Goal: Transaction & Acquisition: Purchase product/service

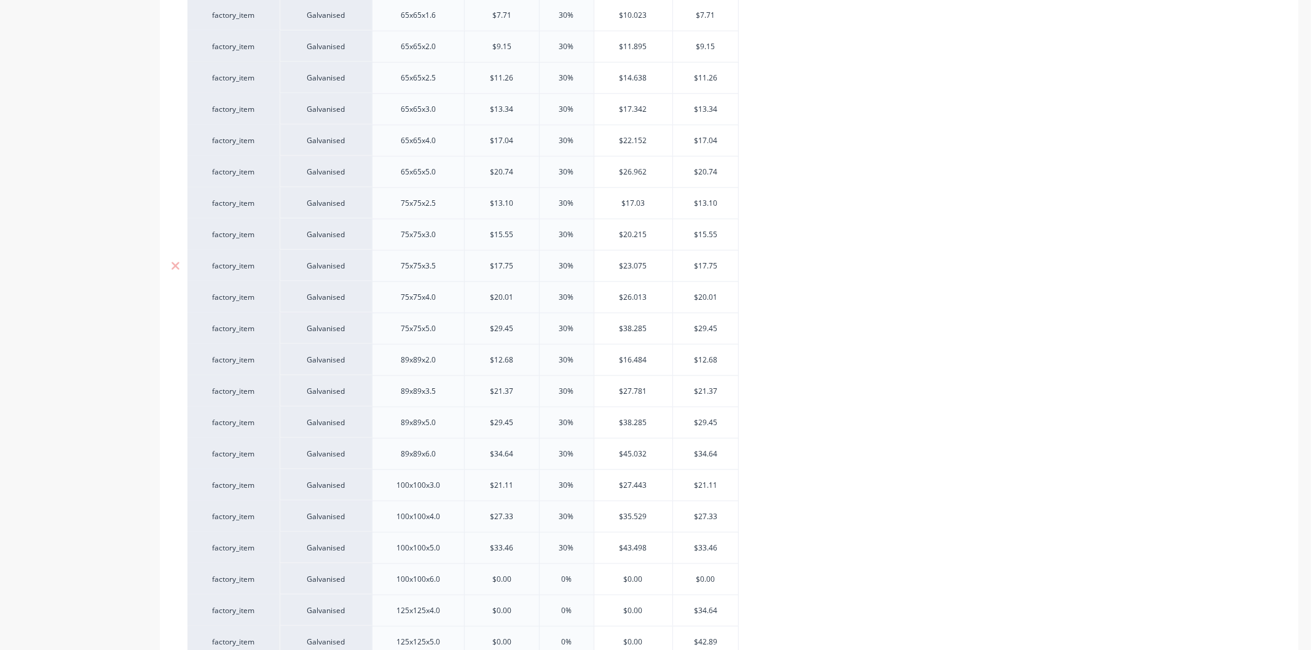
scroll to position [1279, 0]
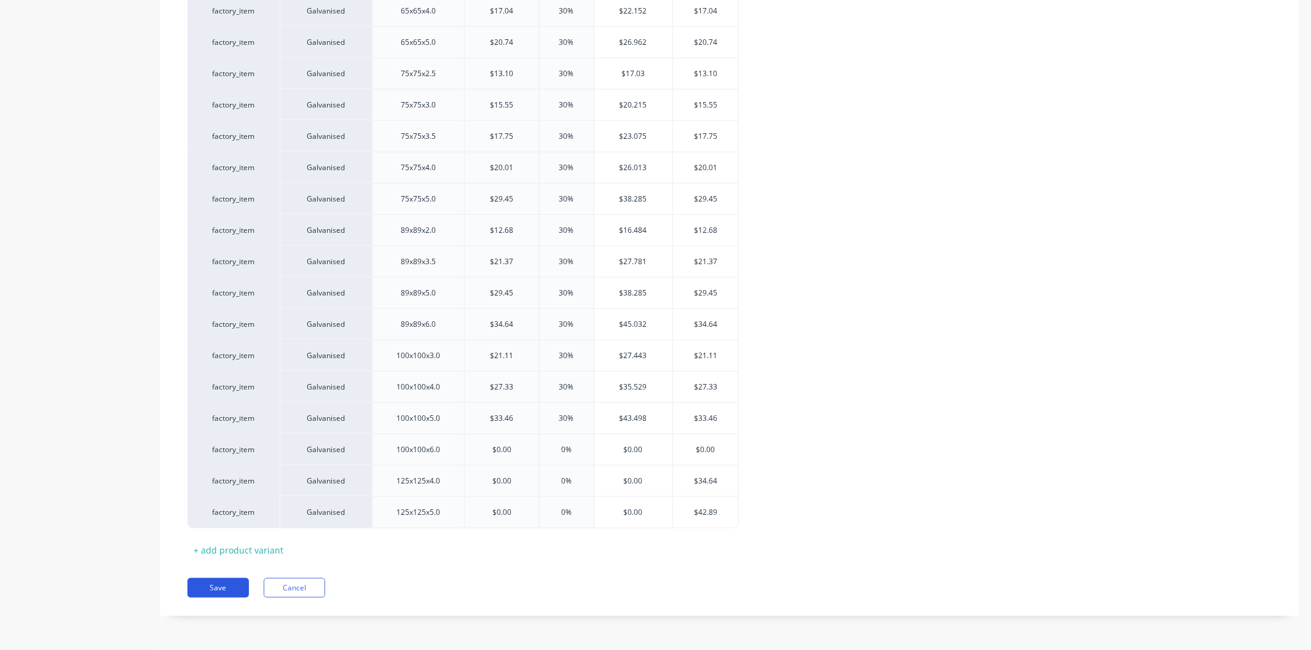
click at [236, 585] on button "Save" at bounding box center [218, 588] width 61 height 20
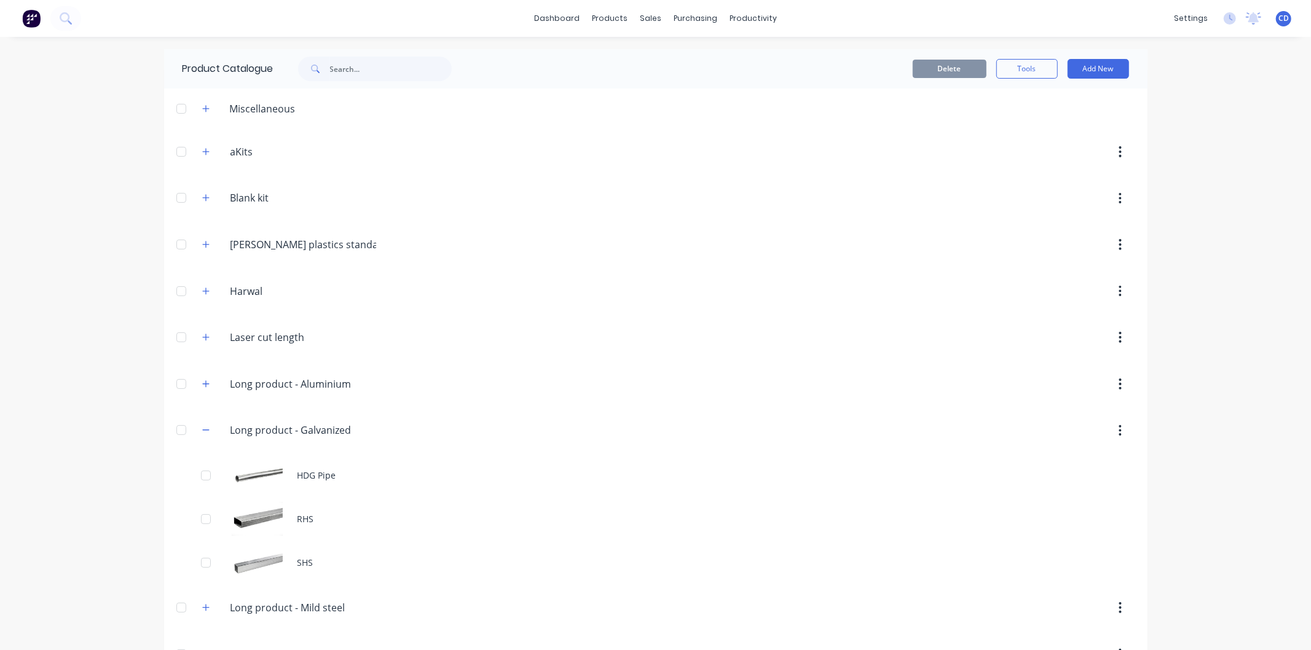
scroll to position [68, 0]
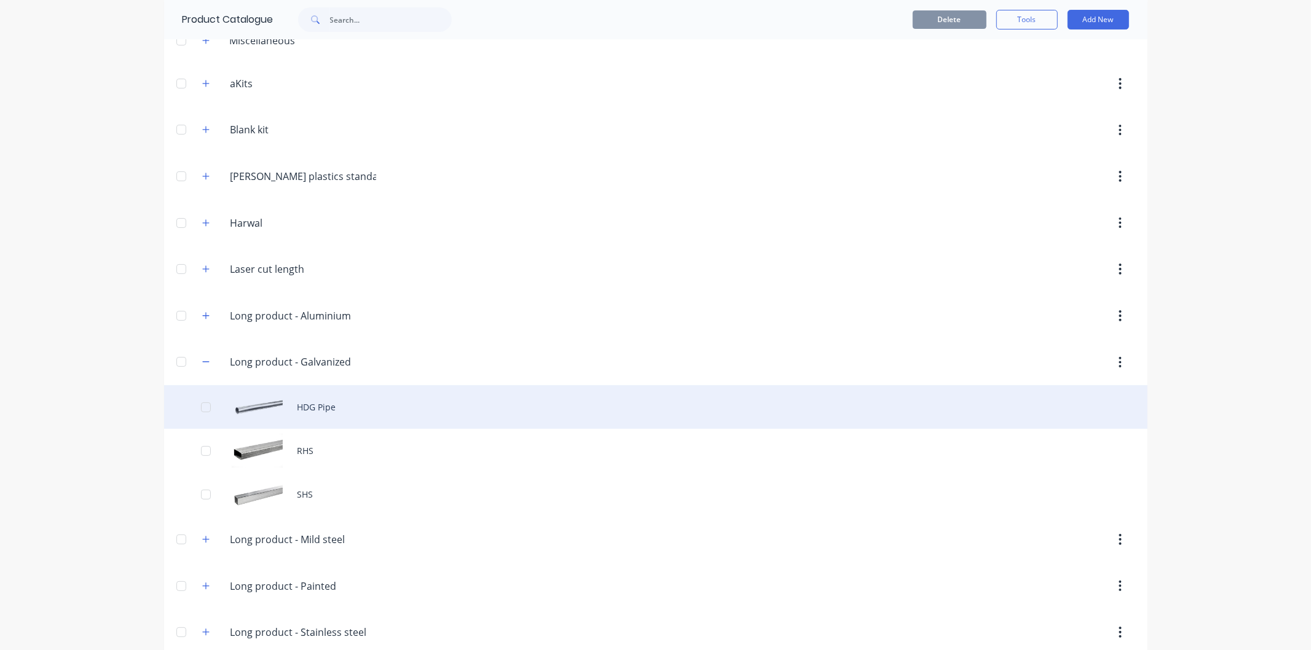
click at [322, 406] on div "HDG Pipe" at bounding box center [656, 407] width 984 height 44
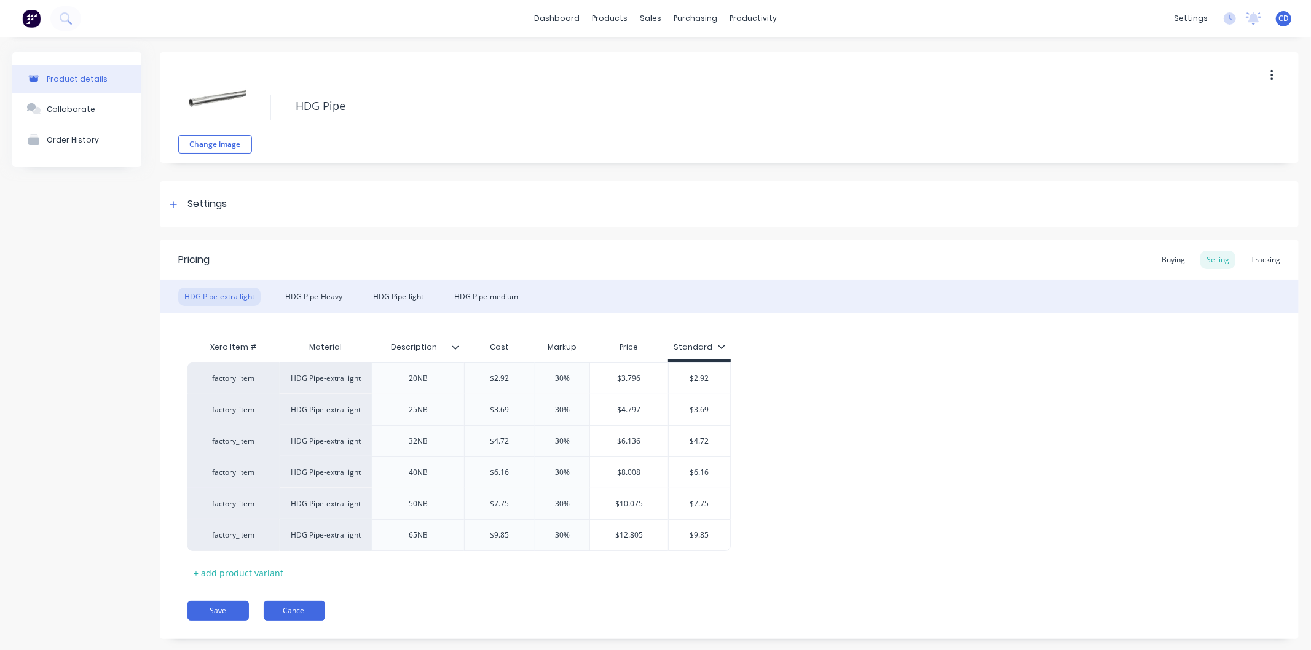
click at [310, 611] on button "Cancel" at bounding box center [294, 611] width 61 height 20
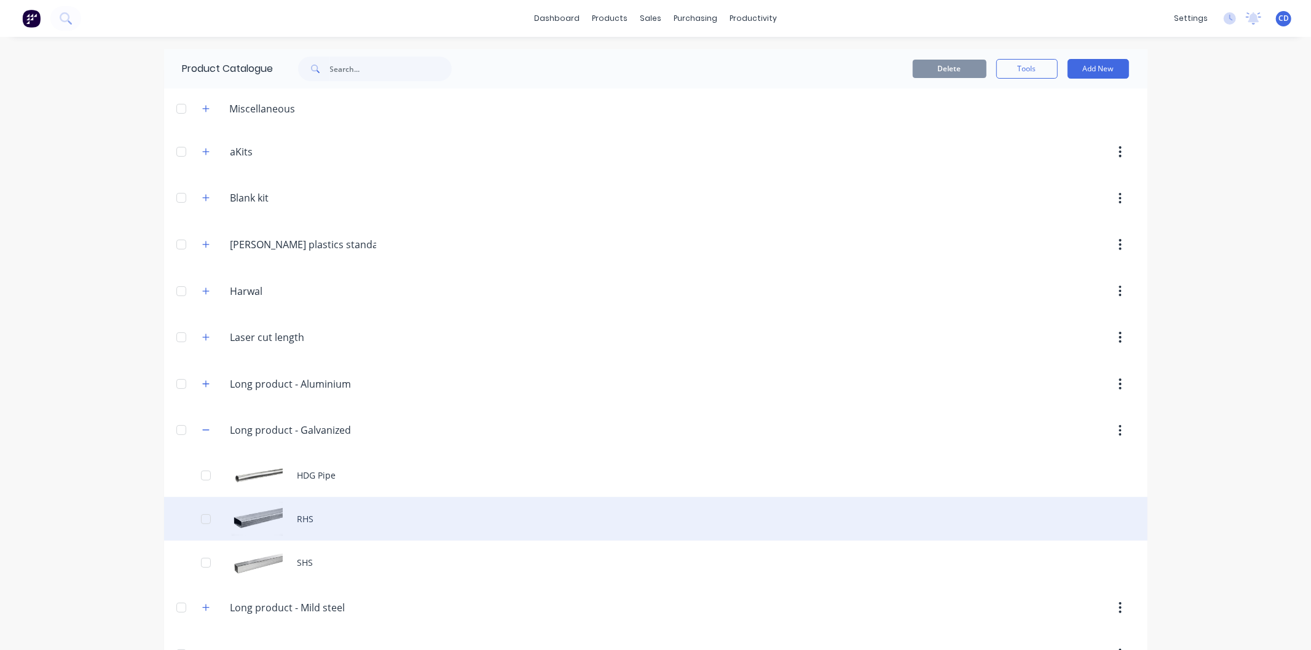
click at [309, 513] on div "RHS" at bounding box center [656, 519] width 984 height 44
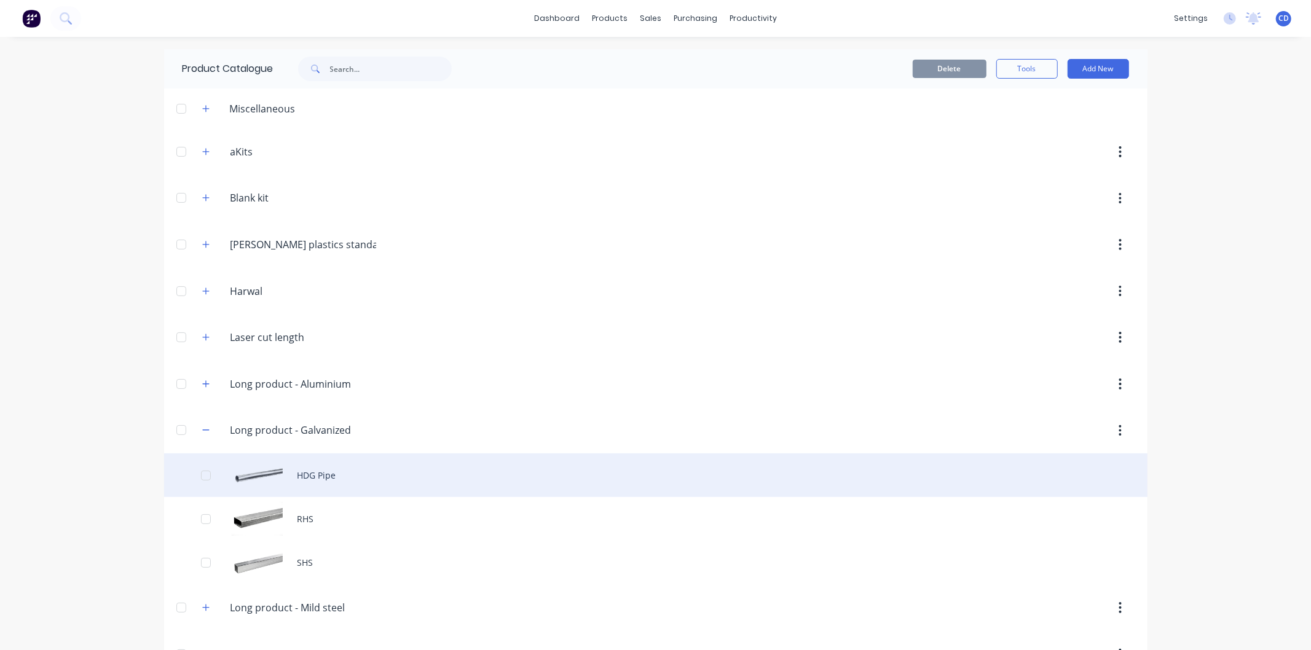
click at [325, 486] on div "HDG Pipe" at bounding box center [656, 476] width 984 height 44
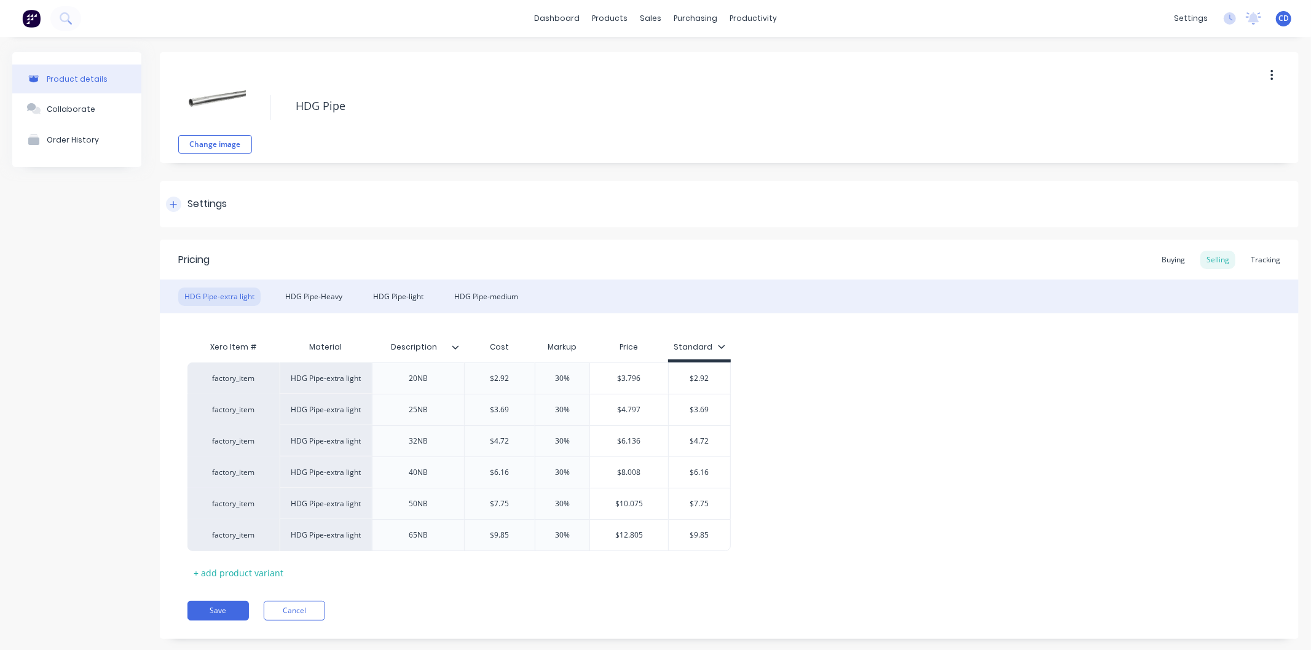
click at [173, 210] on div at bounding box center [173, 204] width 15 height 15
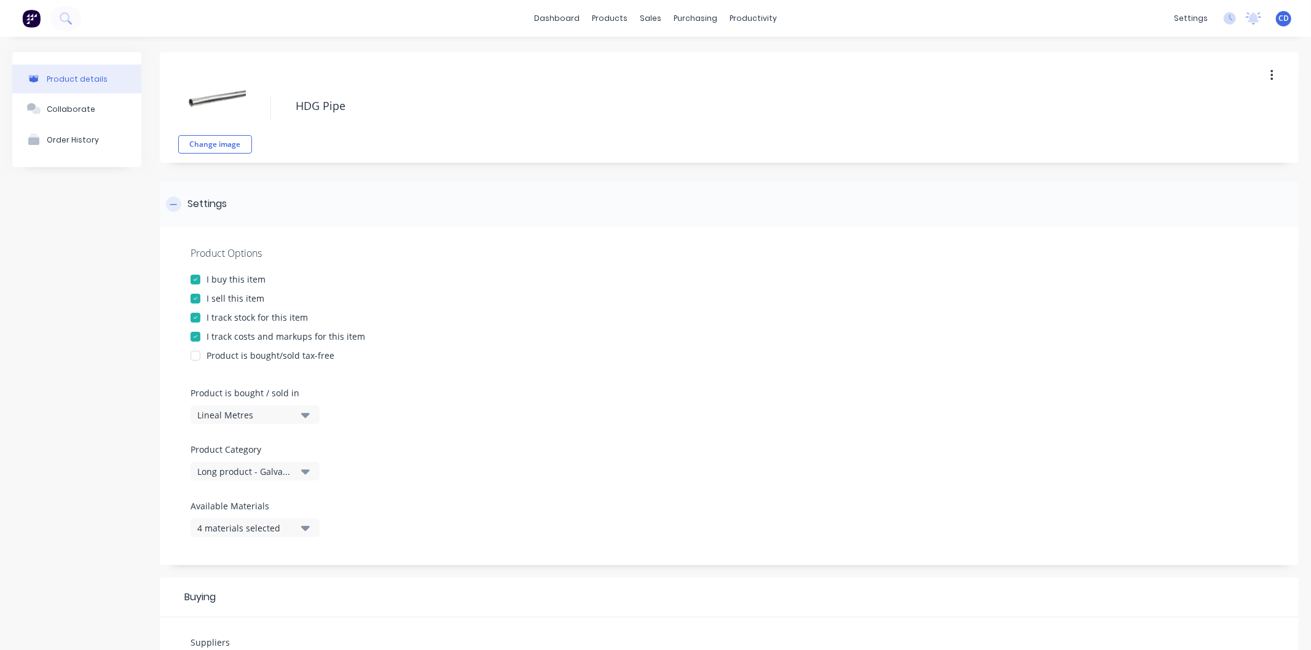
click at [173, 210] on div at bounding box center [173, 204] width 15 height 15
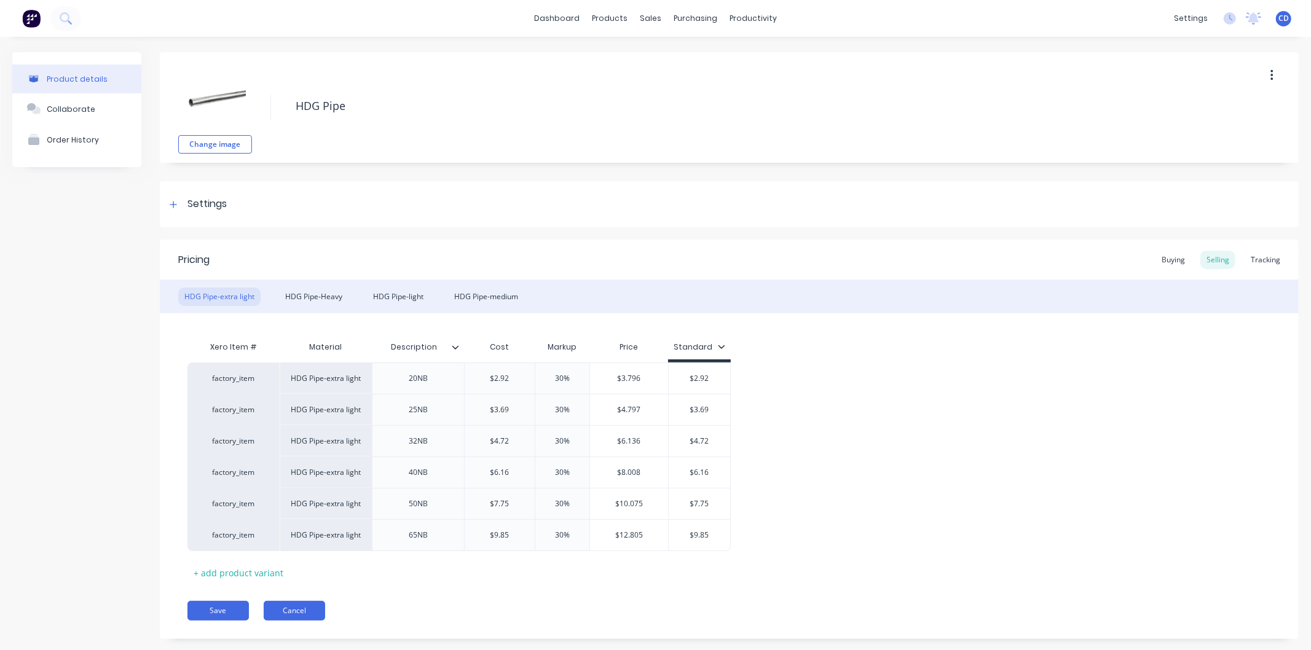
click at [288, 610] on button "Cancel" at bounding box center [294, 611] width 61 height 20
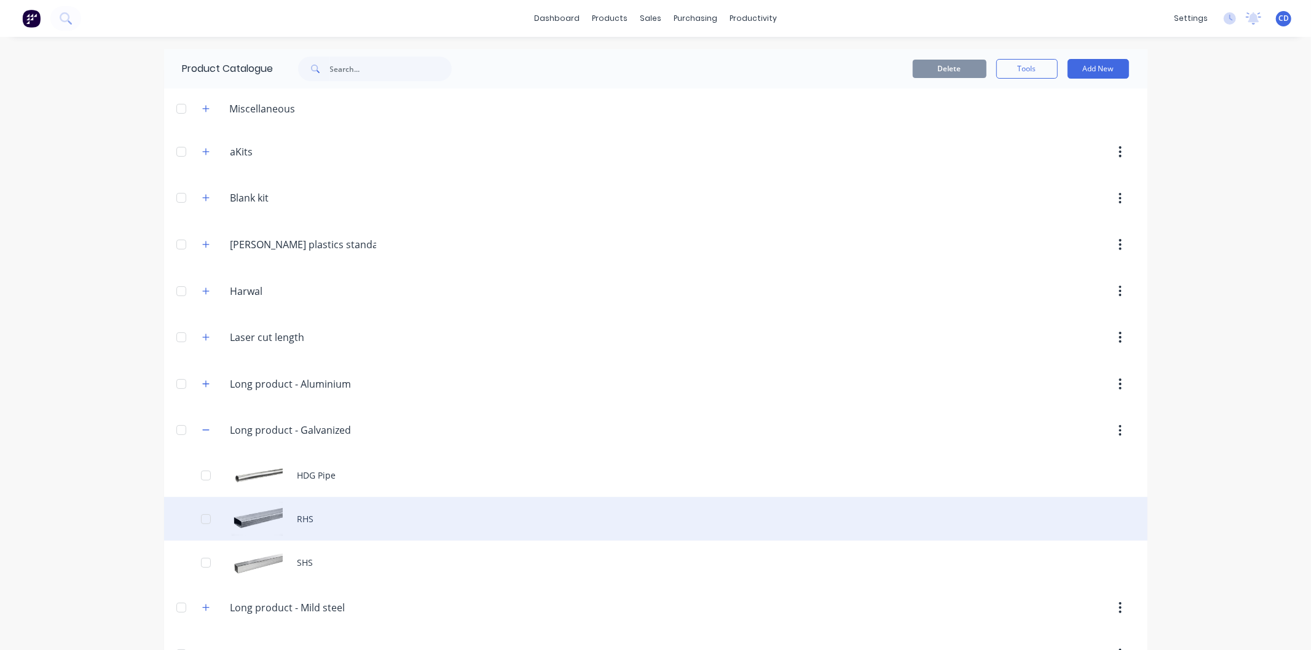
click at [288, 515] on div "RHS" at bounding box center [656, 519] width 984 height 44
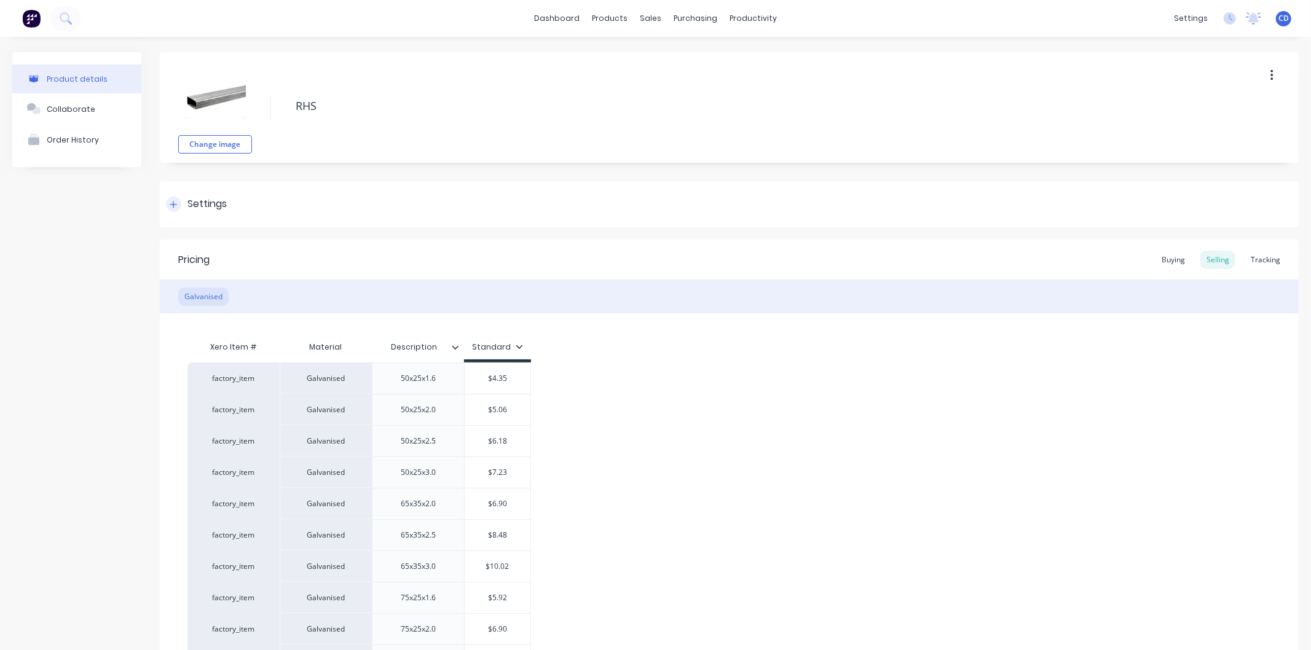
click at [176, 204] on icon at bounding box center [173, 204] width 7 height 7
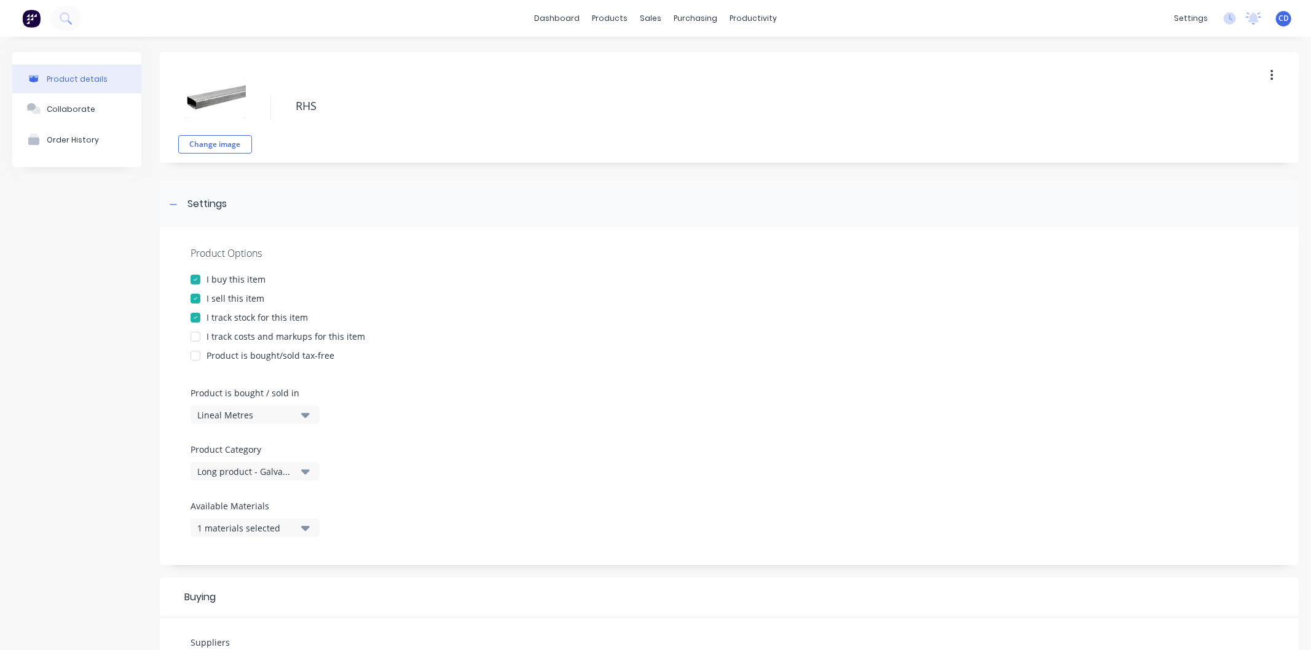
click at [195, 336] on div at bounding box center [195, 337] width 25 height 25
type textarea "x"
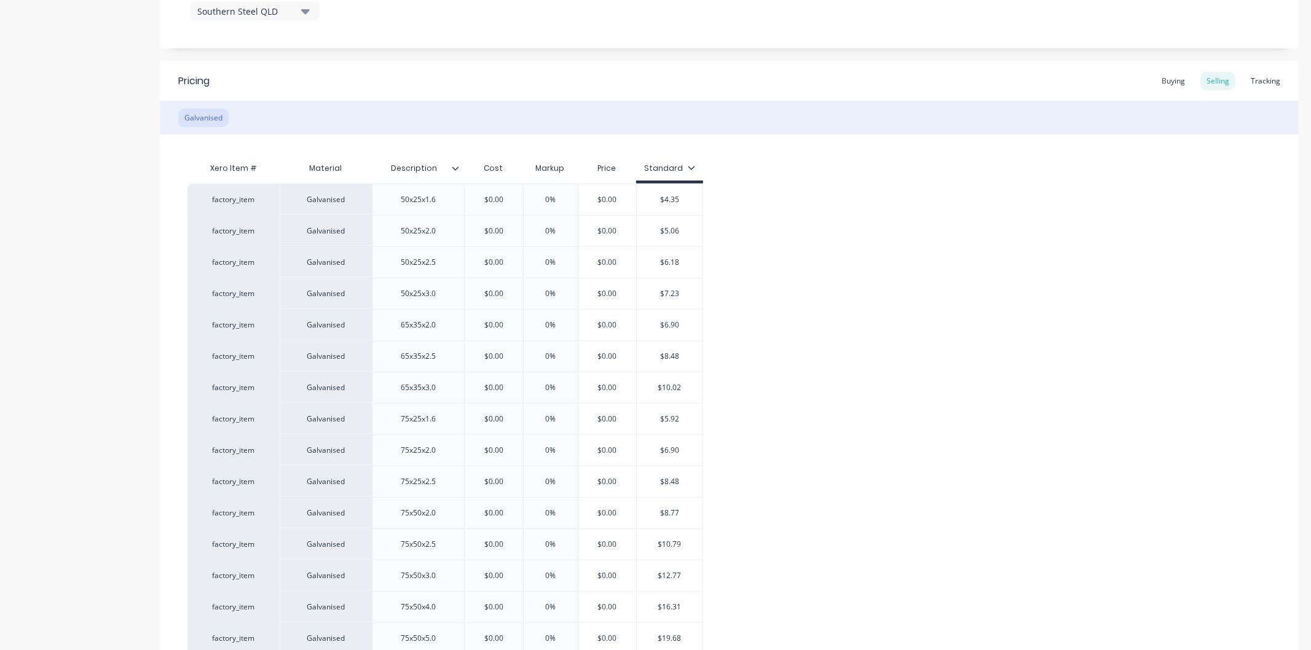
scroll to position [683, 0]
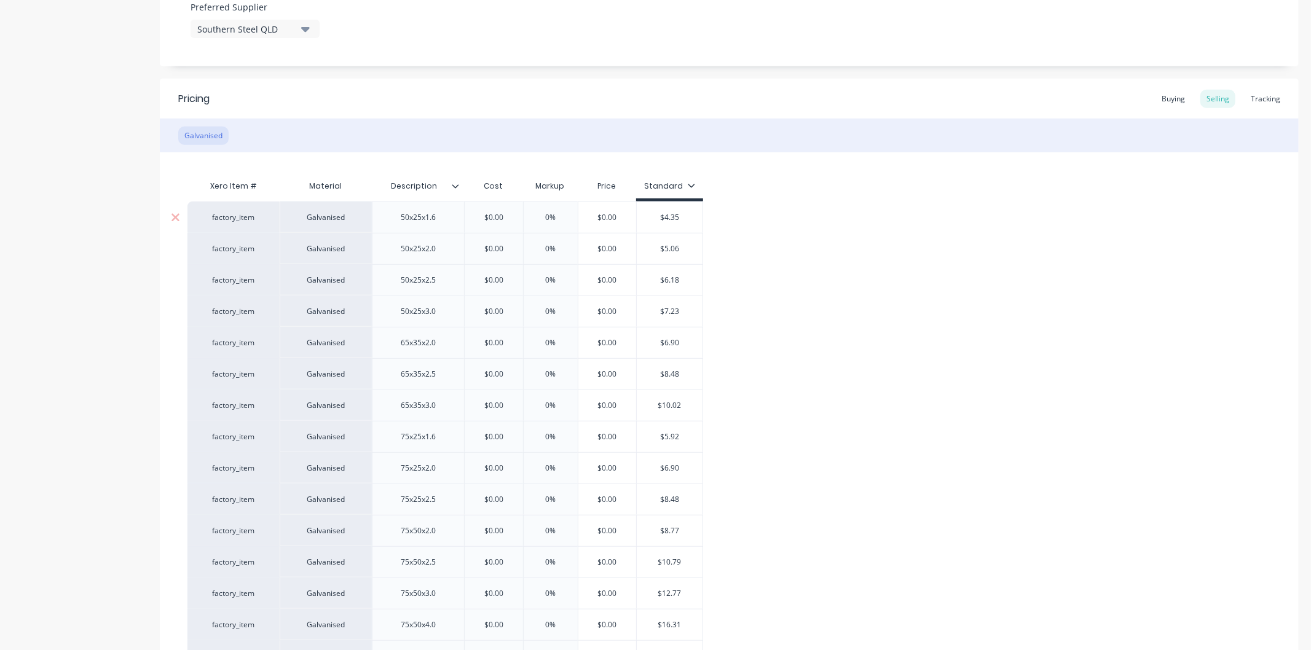
drag, startPoint x: 512, startPoint y: 216, endPoint x: 460, endPoint y: 214, distance: 52.3
click at [460, 214] on div "factory_item Galvanised 50x25x1.6 $0.00 $0.00 0% $0.00 $4.35" at bounding box center [446, 217] width 516 height 31
type input "4"
type textarea "x"
type input "4.3"
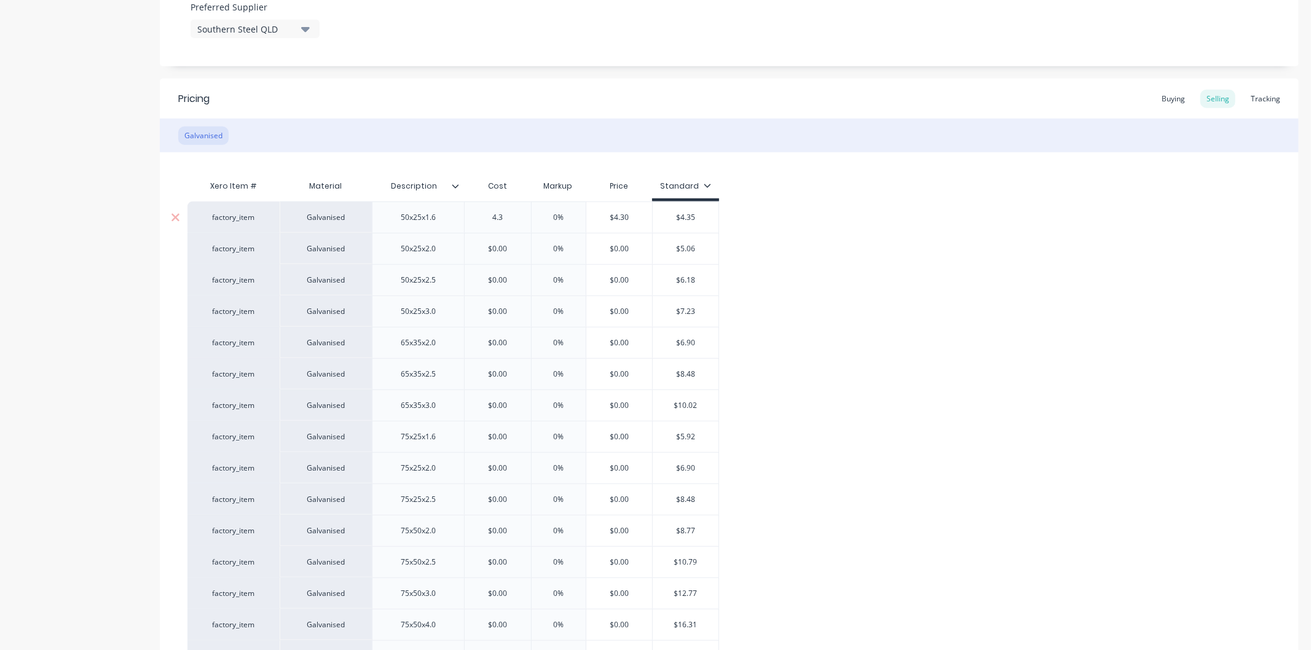
type textarea "x"
type input "4.35"
type input "0%"
drag, startPoint x: 568, startPoint y: 212, endPoint x: 545, endPoint y: 213, distance: 23.4
click at [545, 213] on input "0%" at bounding box center [562, 217] width 61 height 11
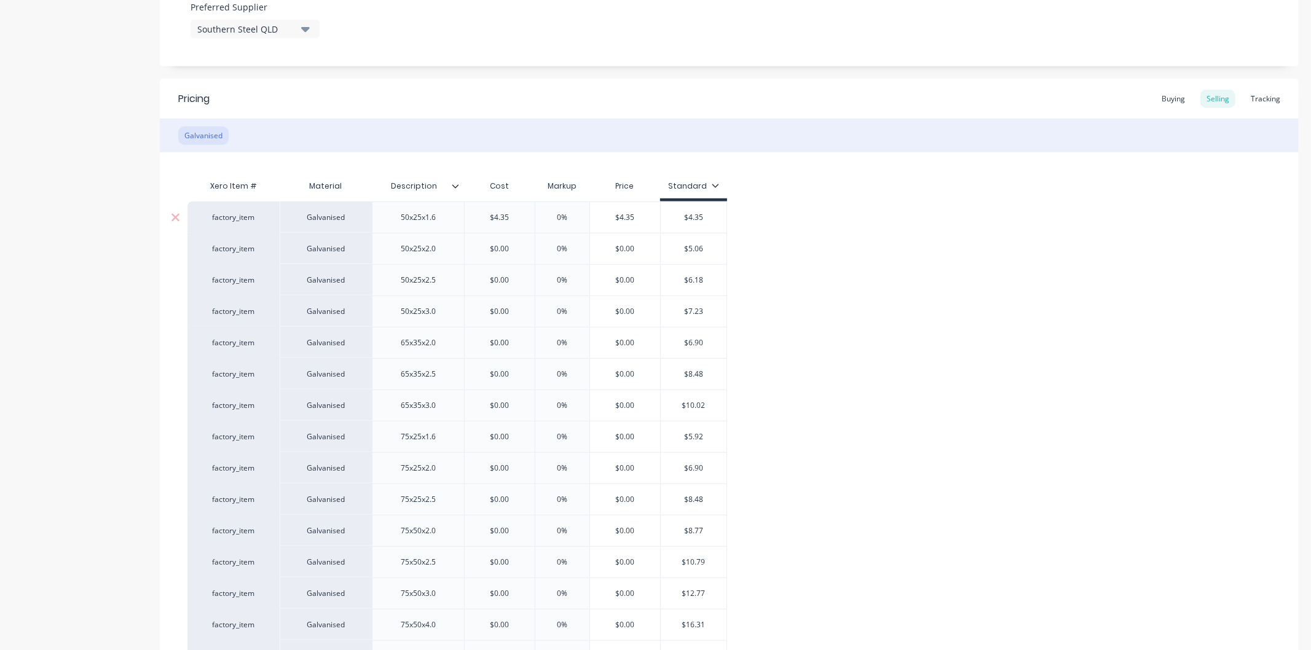
type textarea "x"
type input "30"
type textarea "x"
type input "30"
type input "$0.00"
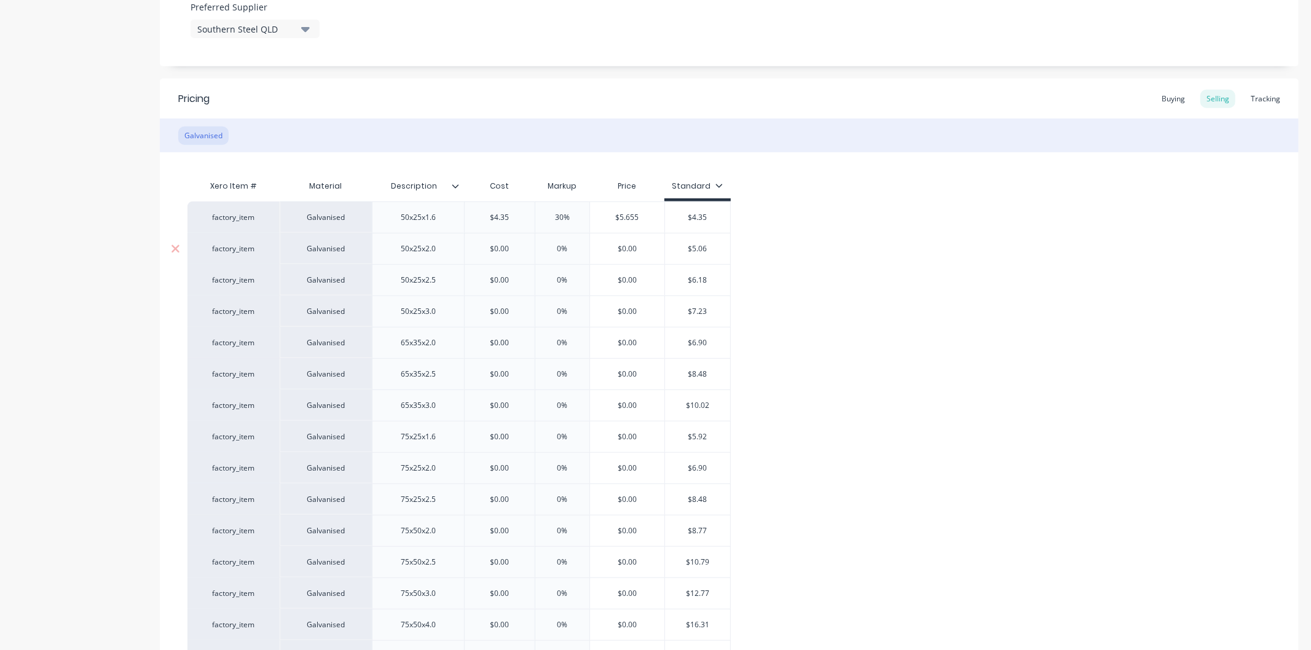
drag, startPoint x: 525, startPoint y: 249, endPoint x: 464, endPoint y: 249, distance: 60.9
click at [465, 249] on input "$0.00" at bounding box center [500, 248] width 70 height 11
type textarea "x"
type input "5.06"
type textarea "x"
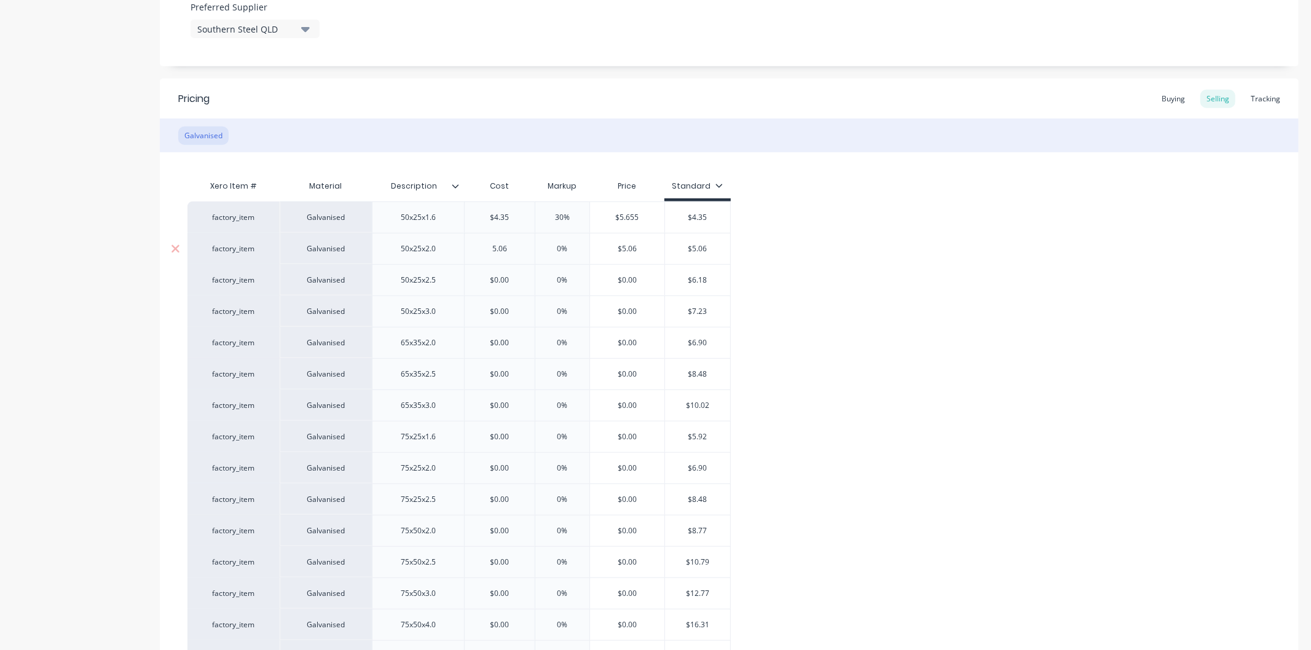
type input "5.06"
type input "0%"
drag, startPoint x: 582, startPoint y: 244, endPoint x: 527, endPoint y: 248, distance: 54.8
click at [527, 248] on div "factory_item Galvanised 50x25x2.0 $5.06 5.06 0% 0% $5.06 $5.06" at bounding box center [459, 248] width 543 height 31
type textarea "x"
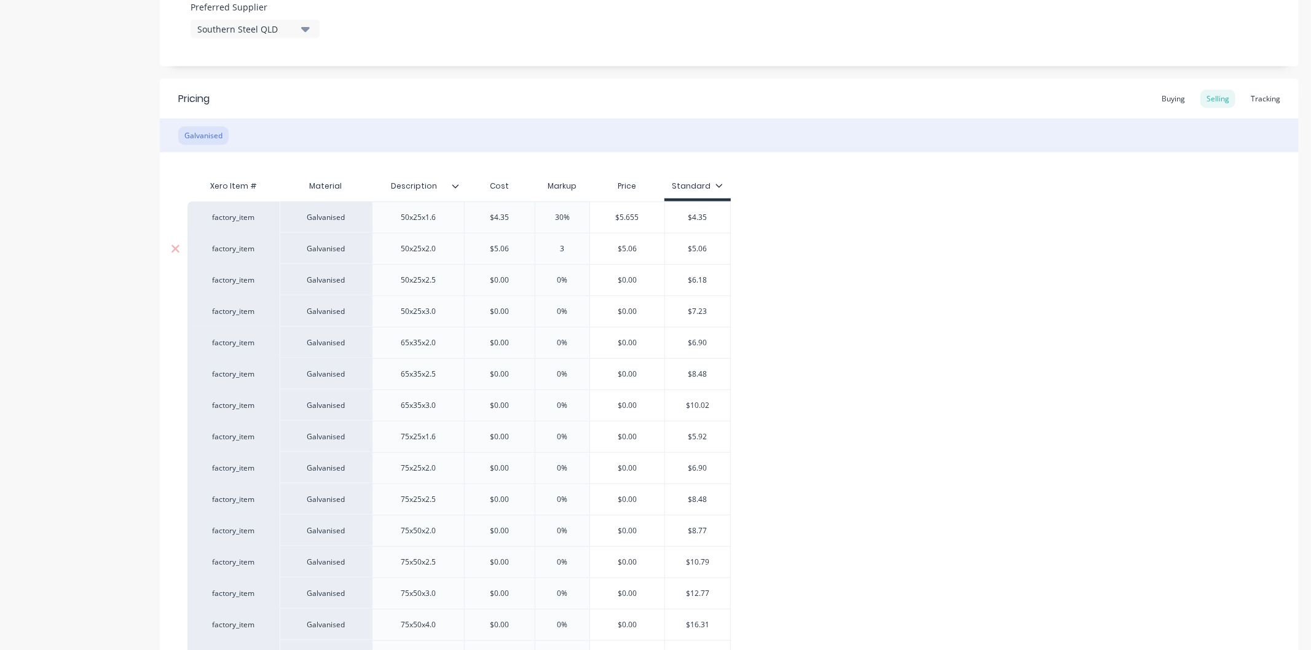
type input "30"
type textarea "x"
type input "30"
type input "$0.00"
drag, startPoint x: 515, startPoint y: 280, endPoint x: 446, endPoint y: 275, distance: 69.7
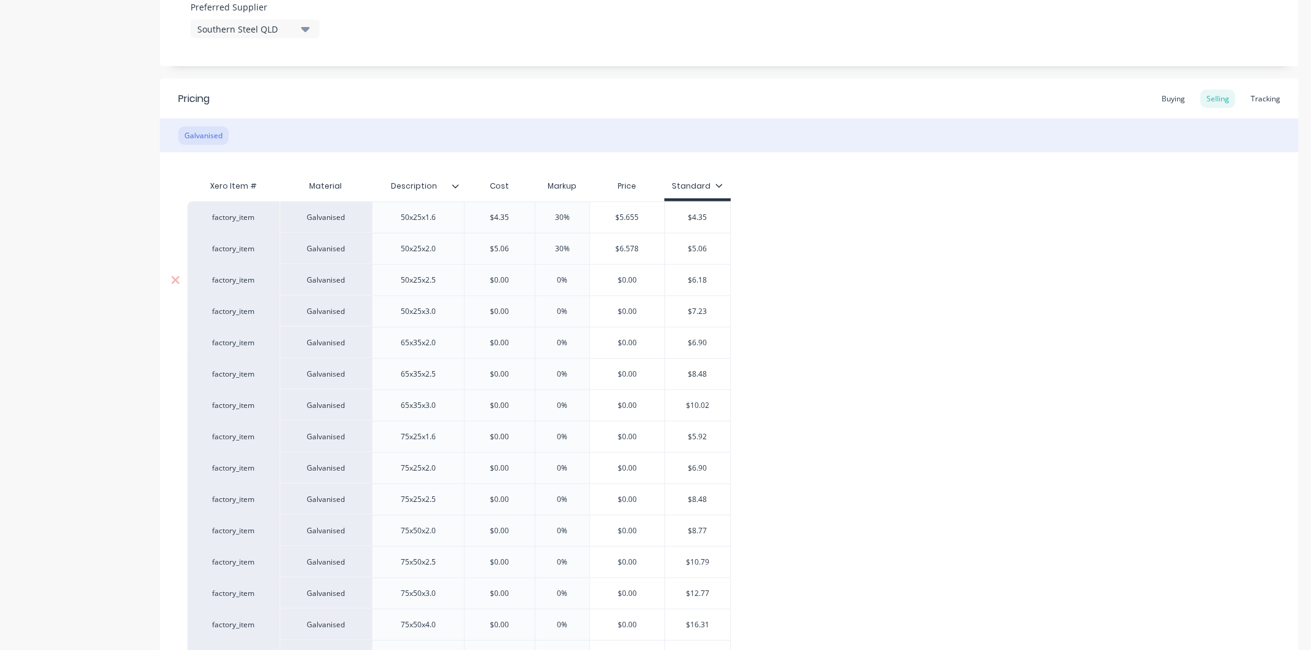
click at [446, 275] on div "factory_item Galvanised 50x25x2.5 $0.00 $0.00 0% $0.00 $6.18" at bounding box center [459, 279] width 543 height 31
type textarea "x"
type input "6."
type textarea "x"
type input "6.18"
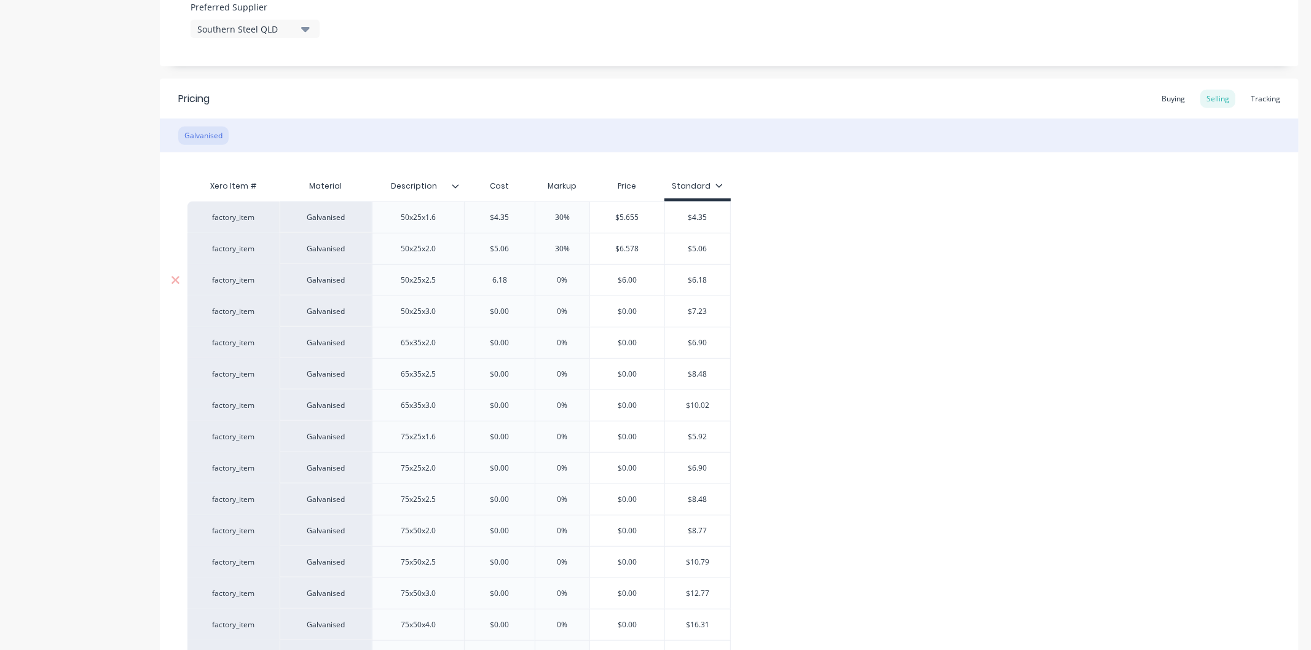
type textarea "x"
type input "6.18"
type input "0%"
drag, startPoint x: 560, startPoint y: 279, endPoint x: 540, endPoint y: 284, distance: 20.9
click at [540, 284] on input "0%" at bounding box center [562, 280] width 61 height 11
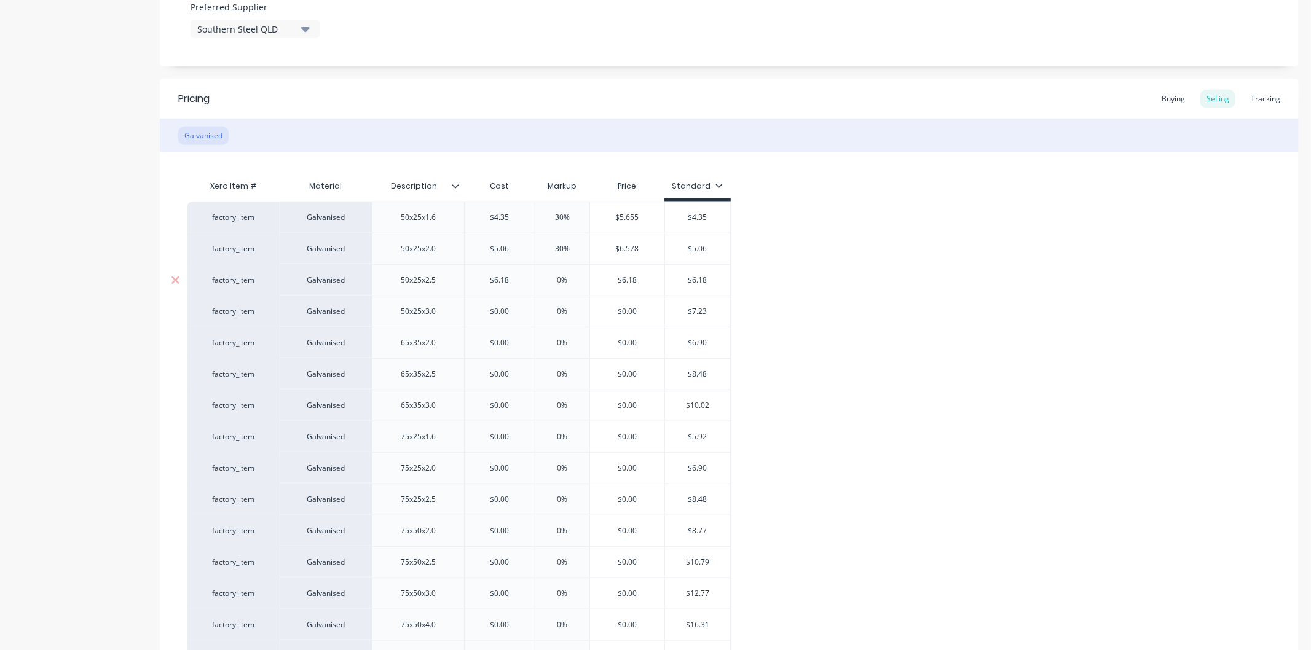
type textarea "x"
type input "30"
type textarea "x"
type input "30"
drag, startPoint x: 519, startPoint y: 314, endPoint x: 455, endPoint y: 312, distance: 64.0
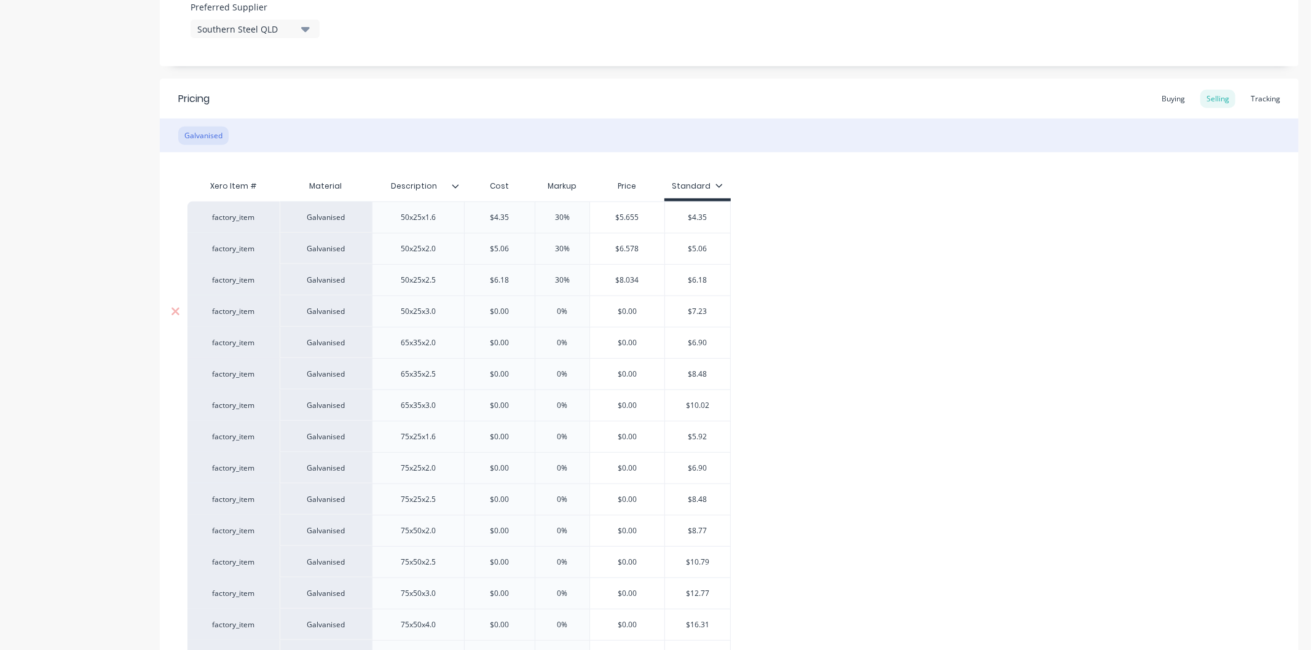
click at [456, 312] on div "factory_item Galvanised 50x25x3.0 $0.00 $0.00 0% $0.00 $7.23" at bounding box center [459, 311] width 543 height 31
type input "7"
type textarea "x"
type input "7."
type textarea "x"
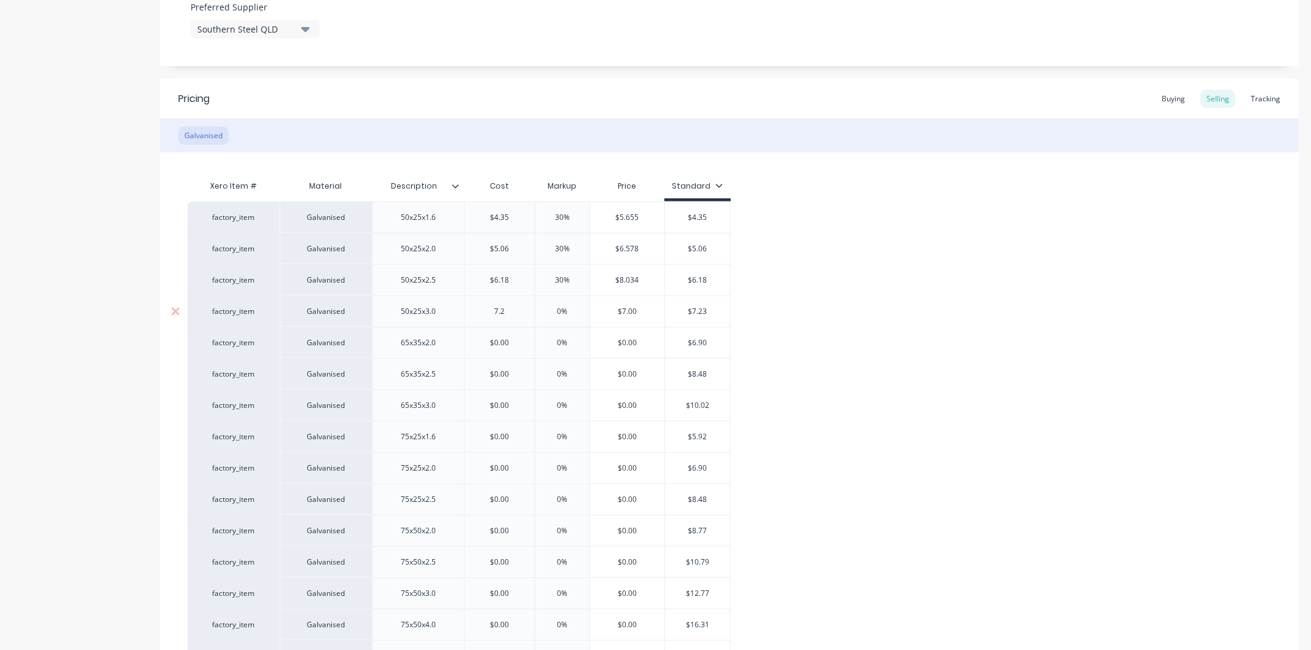
type input "7.23"
type textarea "x"
type input "7.23"
drag, startPoint x: 578, startPoint y: 308, endPoint x: 526, endPoint y: 312, distance: 51.8
click at [526, 312] on div "factory_item Galvanised 50x25x3.0 $7.23 7.23 0% 0% $7.23 $7.23" at bounding box center [459, 311] width 543 height 31
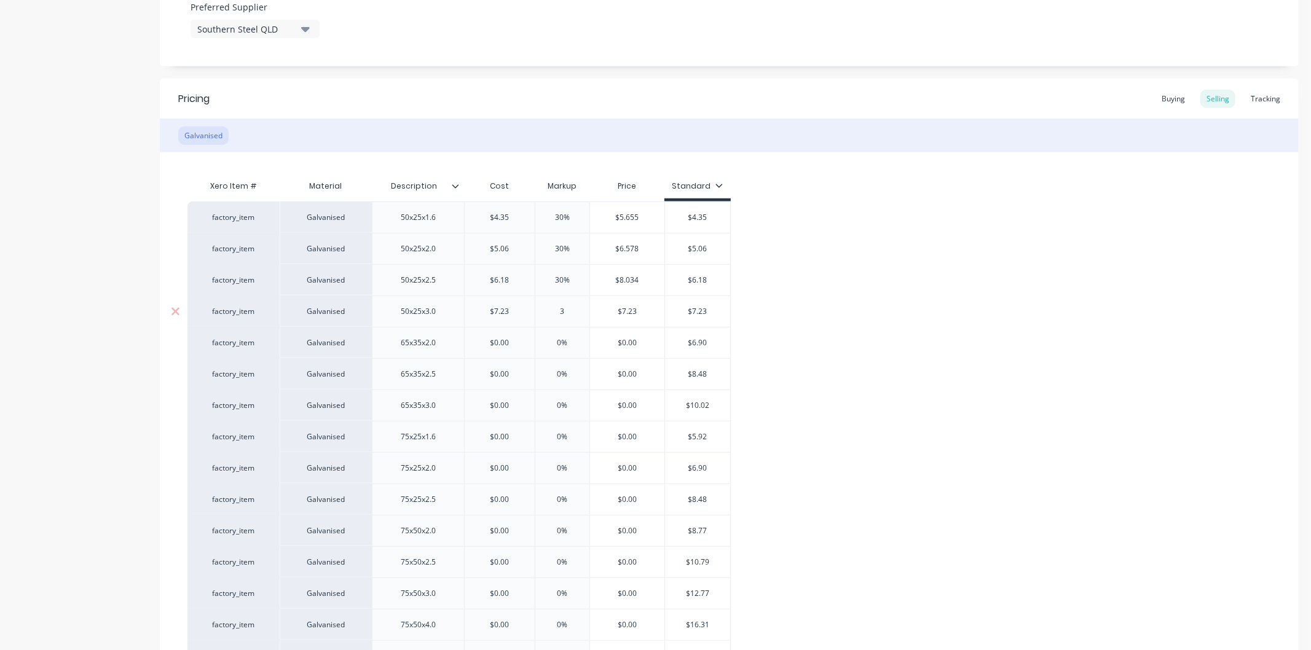
type input "30"
type textarea "x"
type input "30"
type input "$0.00"
drag, startPoint x: 519, startPoint y: 342, endPoint x: 458, endPoint y: 341, distance: 61.5
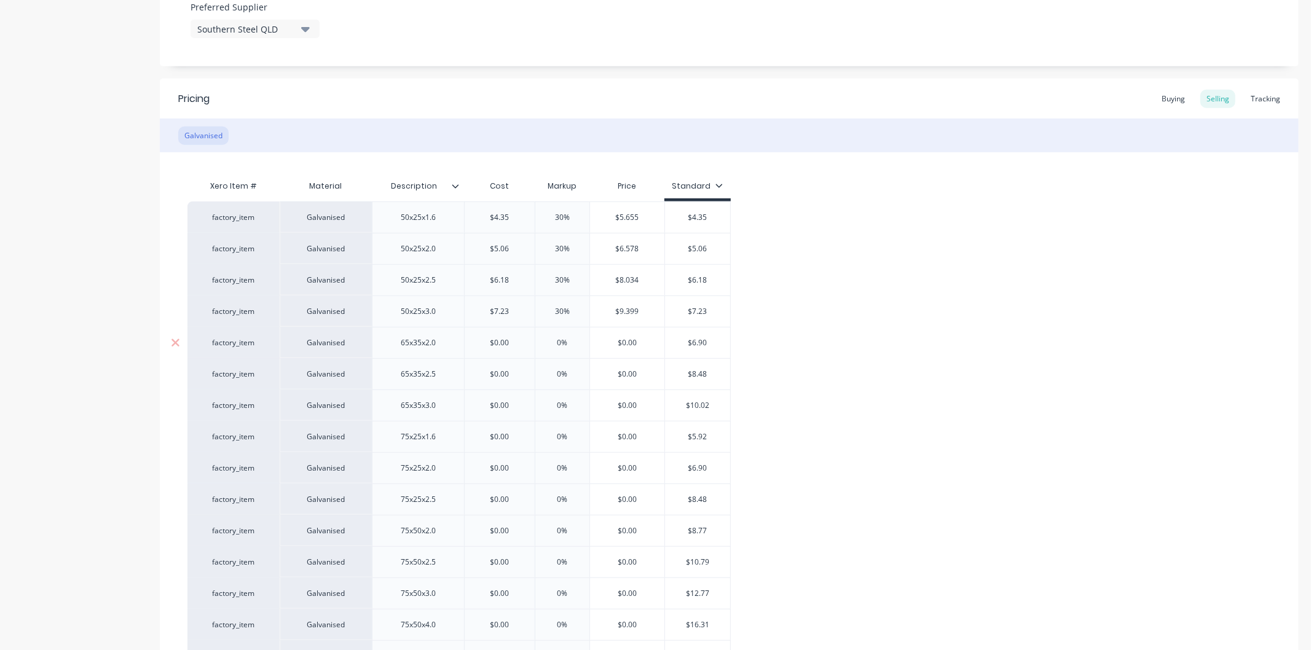
click at [458, 341] on div "factory_item Galvanised 65x35x2.0 $0.00 $0.00 0% $0.00 $6.90" at bounding box center [459, 342] width 543 height 31
type textarea "x"
type input "6."
type textarea "x"
type input "6.90"
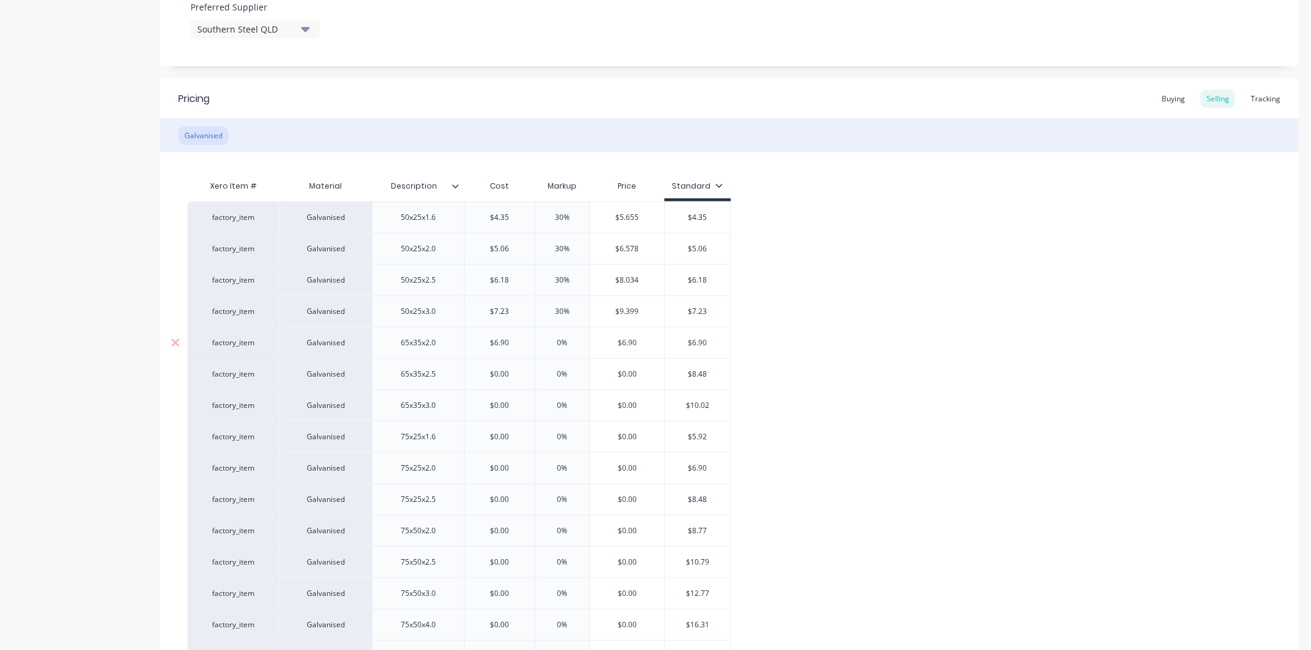
drag, startPoint x: 578, startPoint y: 341, endPoint x: 534, endPoint y: 342, distance: 44.3
click at [535, 342] on input "0%" at bounding box center [562, 343] width 61 height 11
type input "30"
type textarea "x"
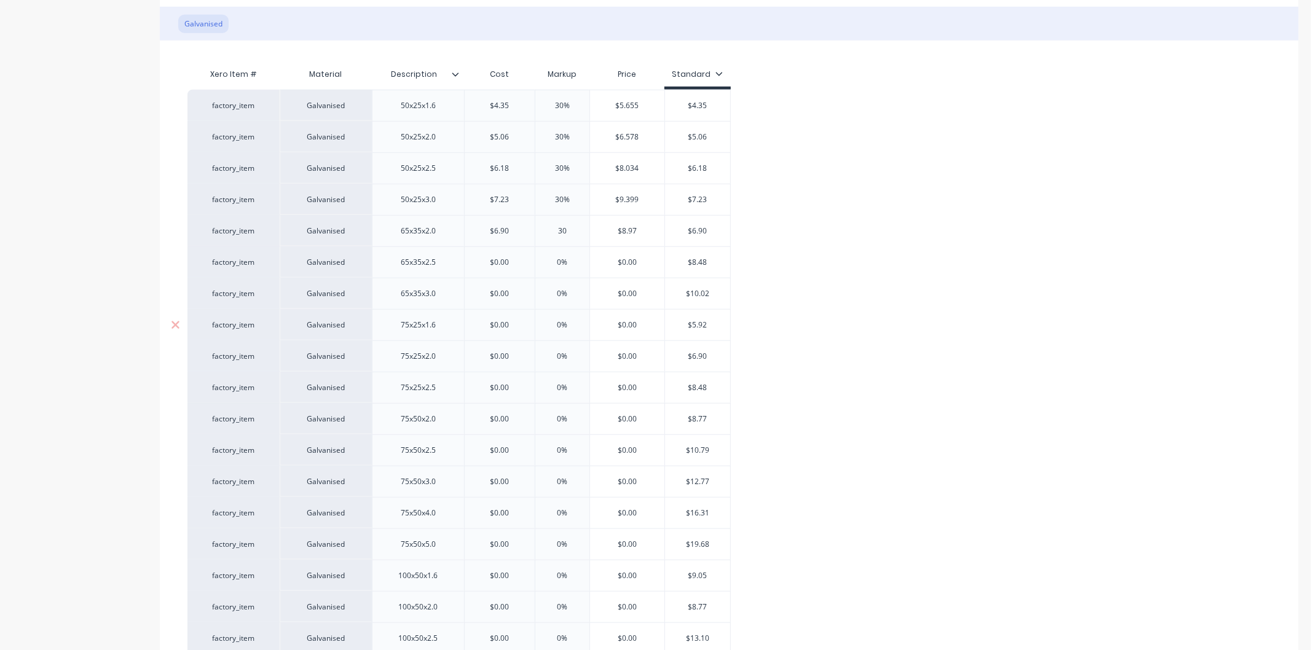
scroll to position [819, 0]
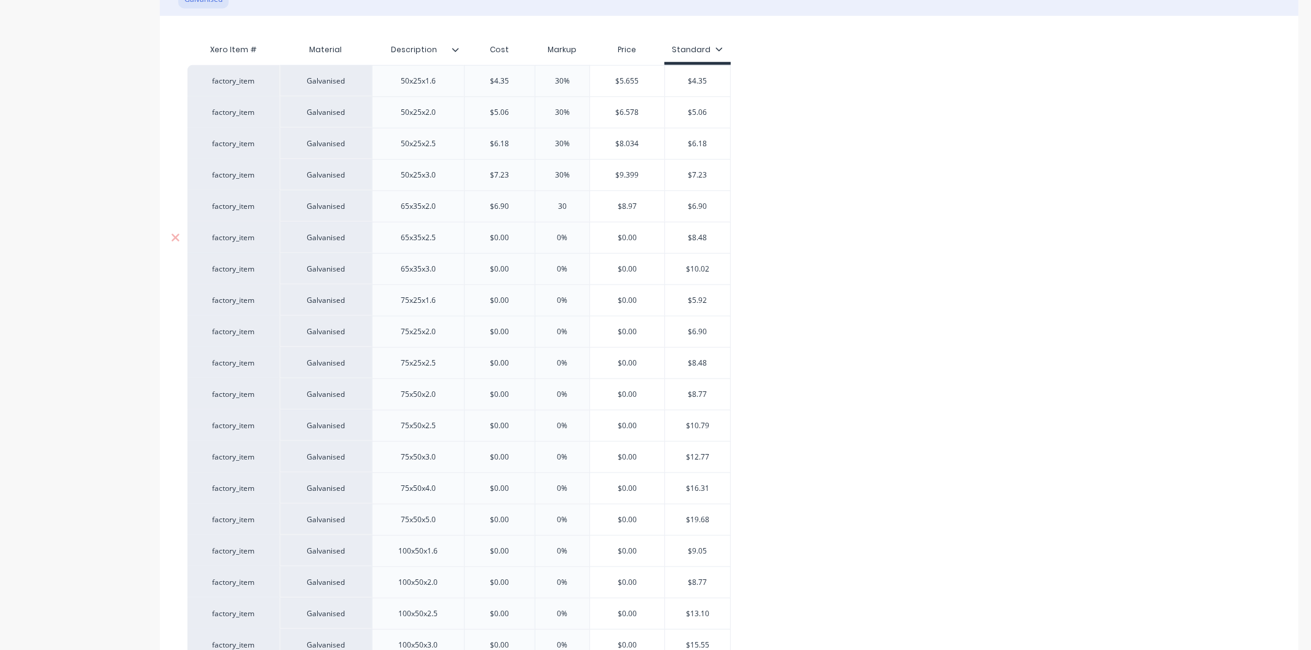
type input "30"
type input "$0.00"
click at [515, 235] on input "$0.00" at bounding box center [500, 237] width 70 height 11
drag, startPoint x: 518, startPoint y: 235, endPoint x: 473, endPoint y: 234, distance: 44.3
click at [473, 234] on input "$0.00" at bounding box center [500, 237] width 70 height 11
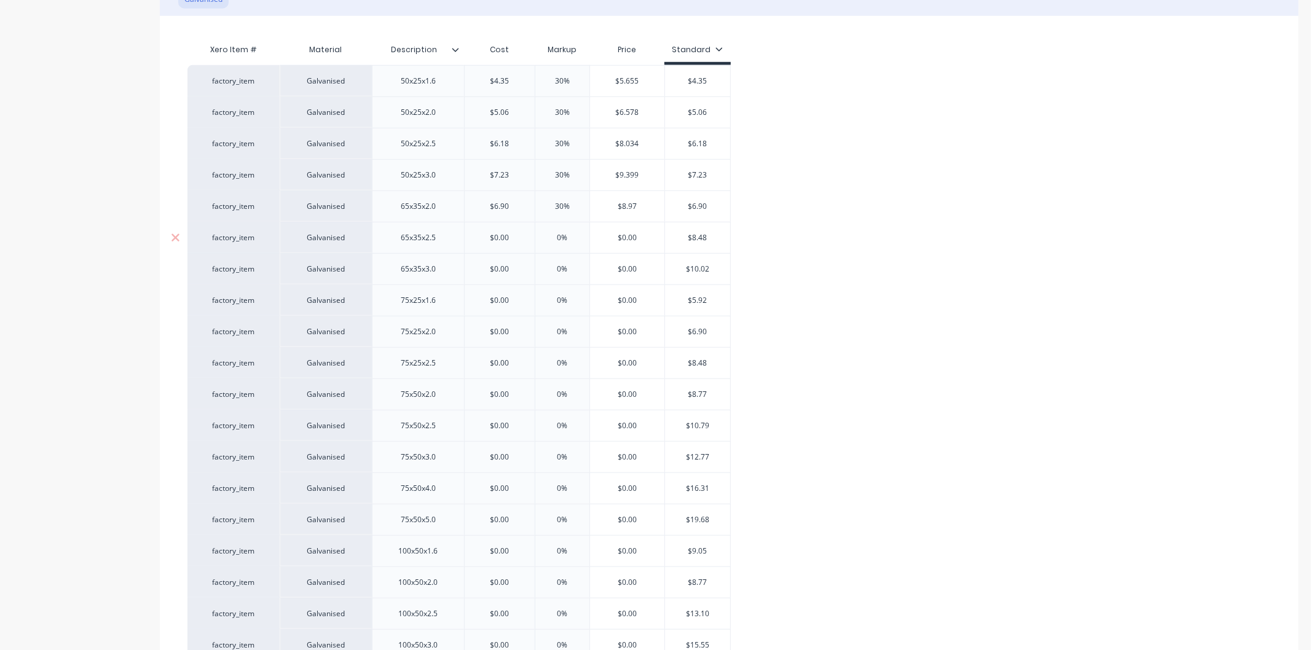
type textarea "x"
type input "8.48"
type textarea "x"
type input "8.48"
type input "0%"
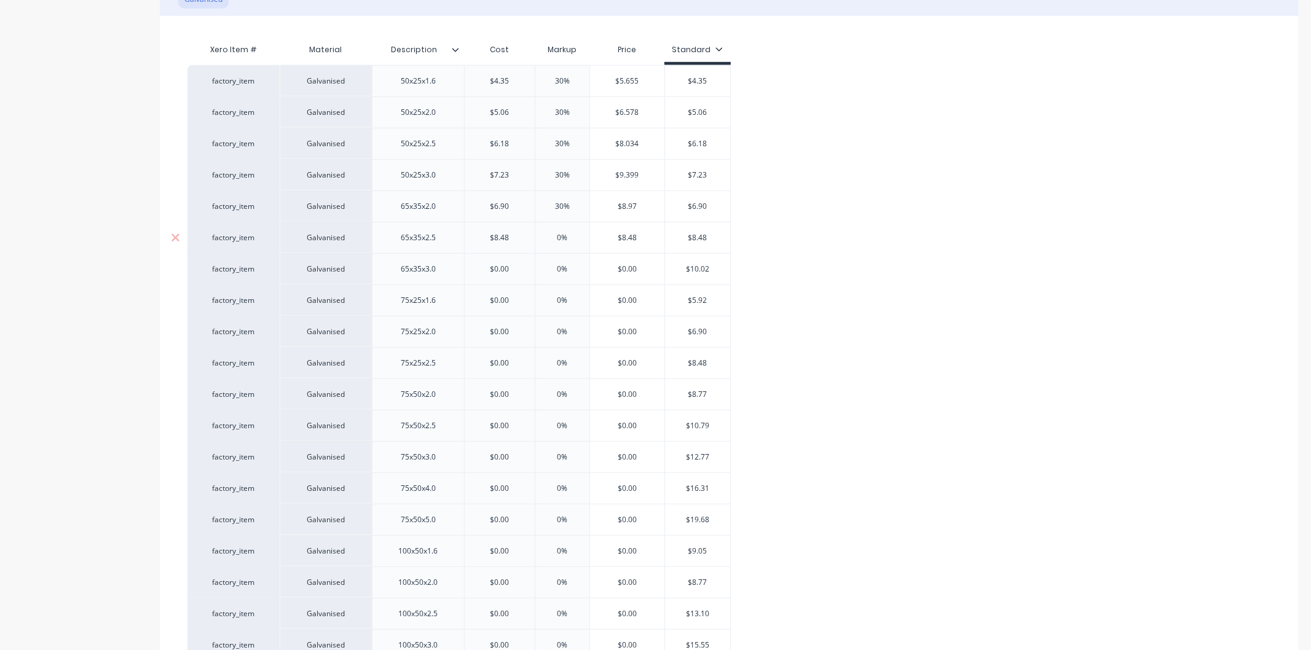
drag, startPoint x: 580, startPoint y: 238, endPoint x: 529, endPoint y: 238, distance: 51.0
click at [529, 238] on div "factory_item Galvanised 65x35x2.5 $8.48 8.48 0% 0% $8.48 $8.48" at bounding box center [459, 237] width 543 height 31
type textarea "x"
type input "30"
type textarea "x"
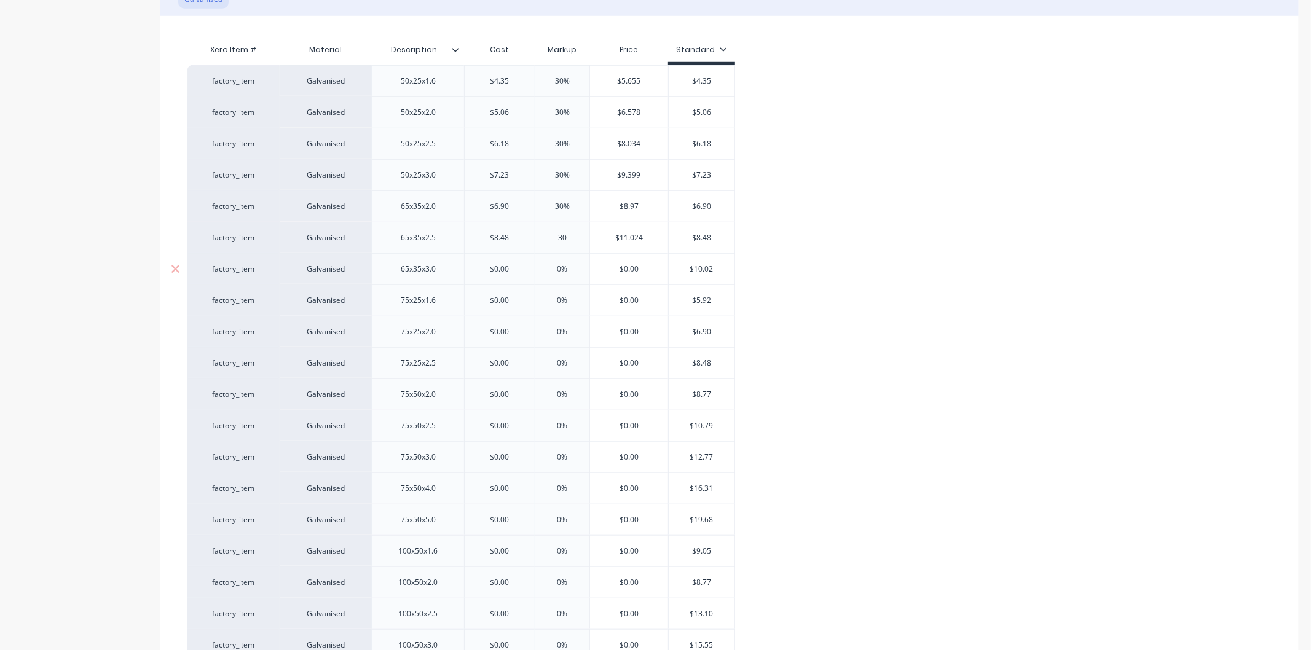
type input "30"
type input "$0.00"
drag, startPoint x: 519, startPoint y: 269, endPoint x: 451, endPoint y: 267, distance: 67.6
click at [453, 267] on div "factory_item Galvanised 65x35x3.0 $0.00 $0.00 0% $0.00 $10.02" at bounding box center [462, 268] width 548 height 31
type textarea "x"
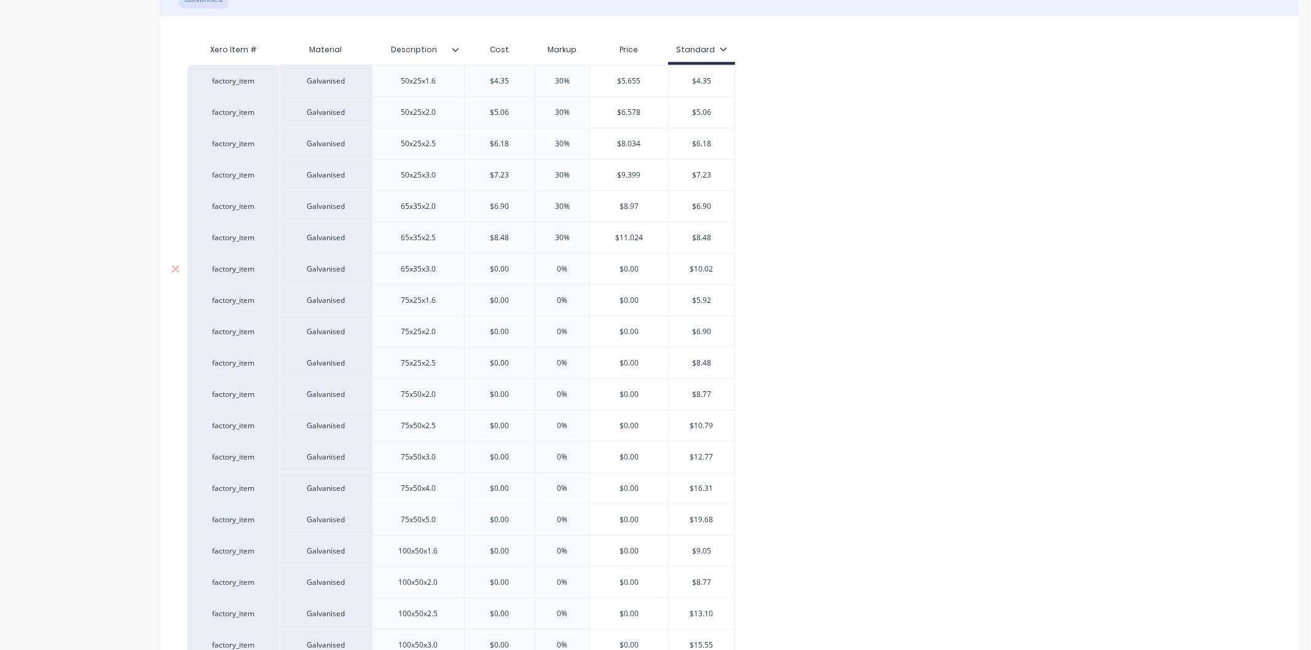
type input "1"
type textarea "x"
type input "10.02"
type textarea "x"
type input "10.02"
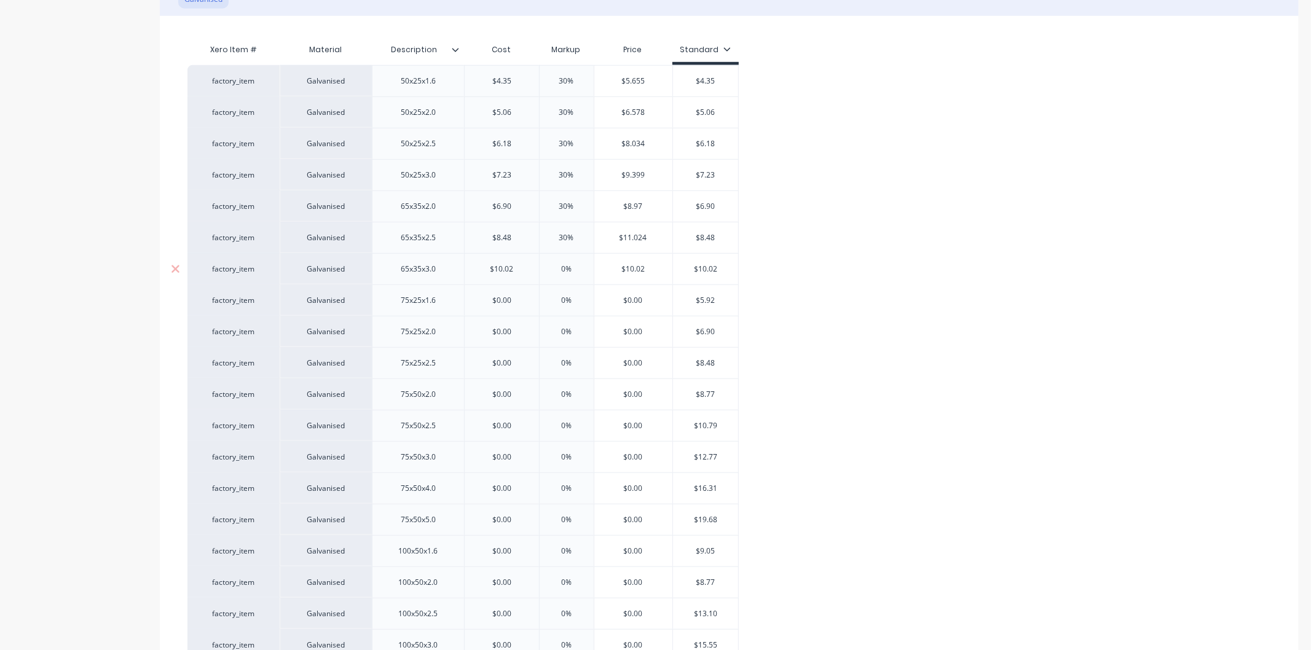
drag, startPoint x: 584, startPoint y: 269, endPoint x: 513, endPoint y: 269, distance: 71.3
click at [513, 269] on div "factory_item Galvanised 65x35x3.0 $10.02 10.02 0% 0% $10.02 $10.02" at bounding box center [463, 268] width 551 height 31
type input "30"
type textarea "x"
type input "30"
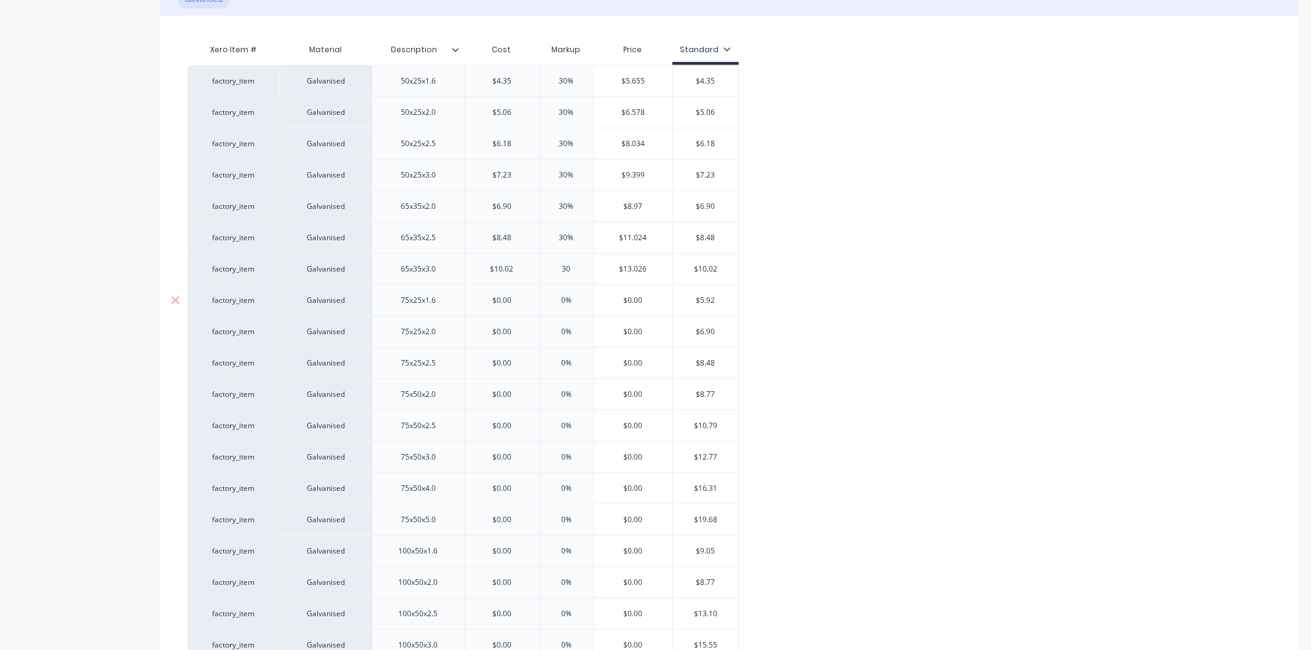
type input "$0.00"
drag, startPoint x: 511, startPoint y: 300, endPoint x: 472, endPoint y: 300, distance: 39.3
click at [472, 300] on input "$0.00" at bounding box center [502, 300] width 74 height 11
type textarea "x"
type input "5."
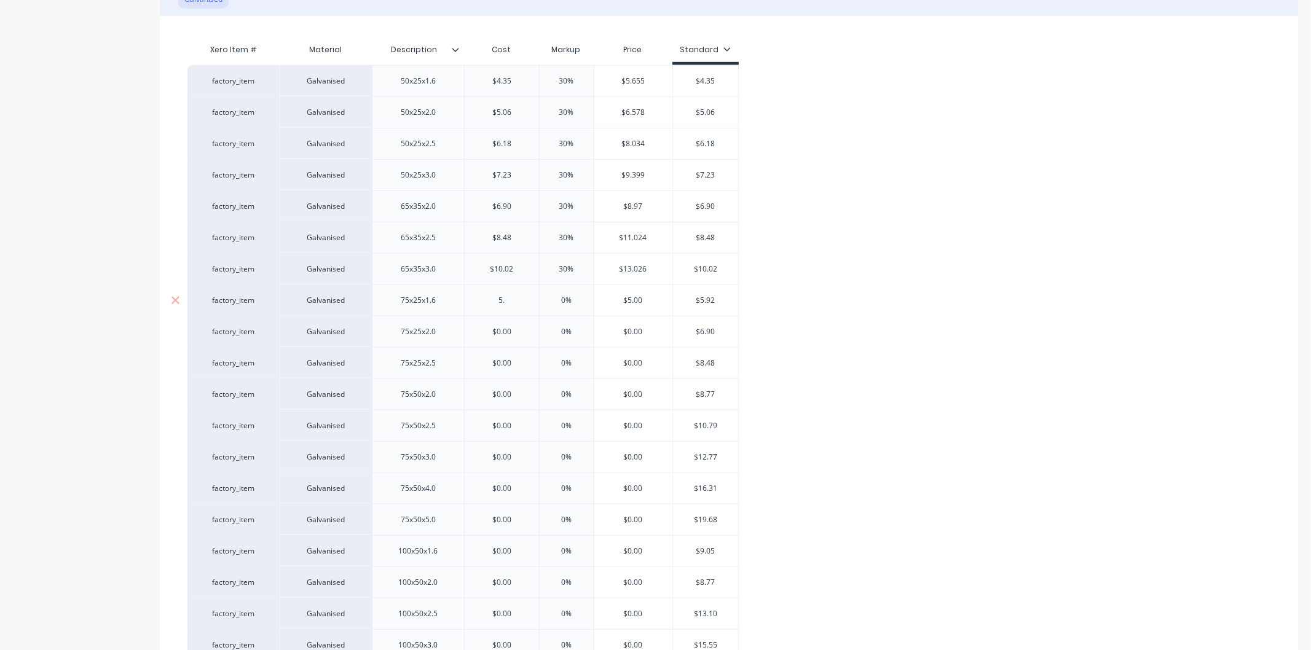
type textarea "x"
type input "5.92"
type textarea "x"
type input "5.92"
drag, startPoint x: 579, startPoint y: 299, endPoint x: 516, endPoint y: 298, distance: 62.7
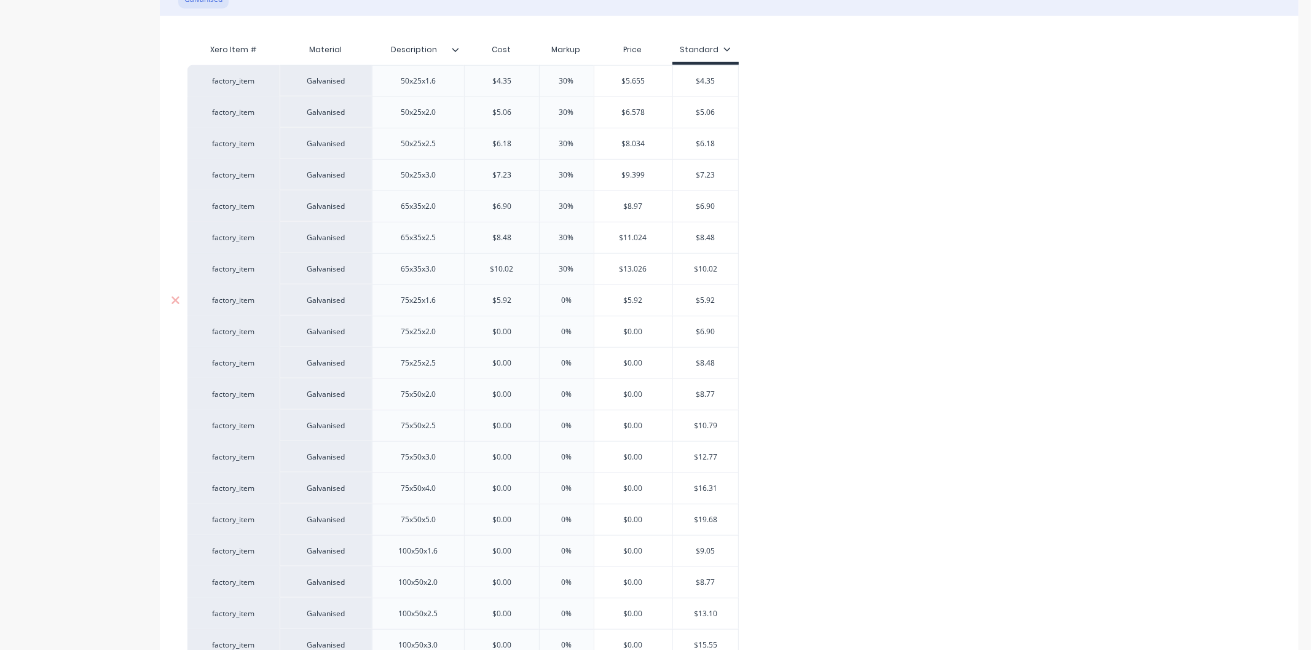
click at [526, 299] on div "factory_item Galvanised 75x25x1.6 $5.92 5.92 0% 0% $5.92 $5.92" at bounding box center [463, 300] width 551 height 31
type input "30"
type textarea "x"
type input "30"
type input "$0.00"
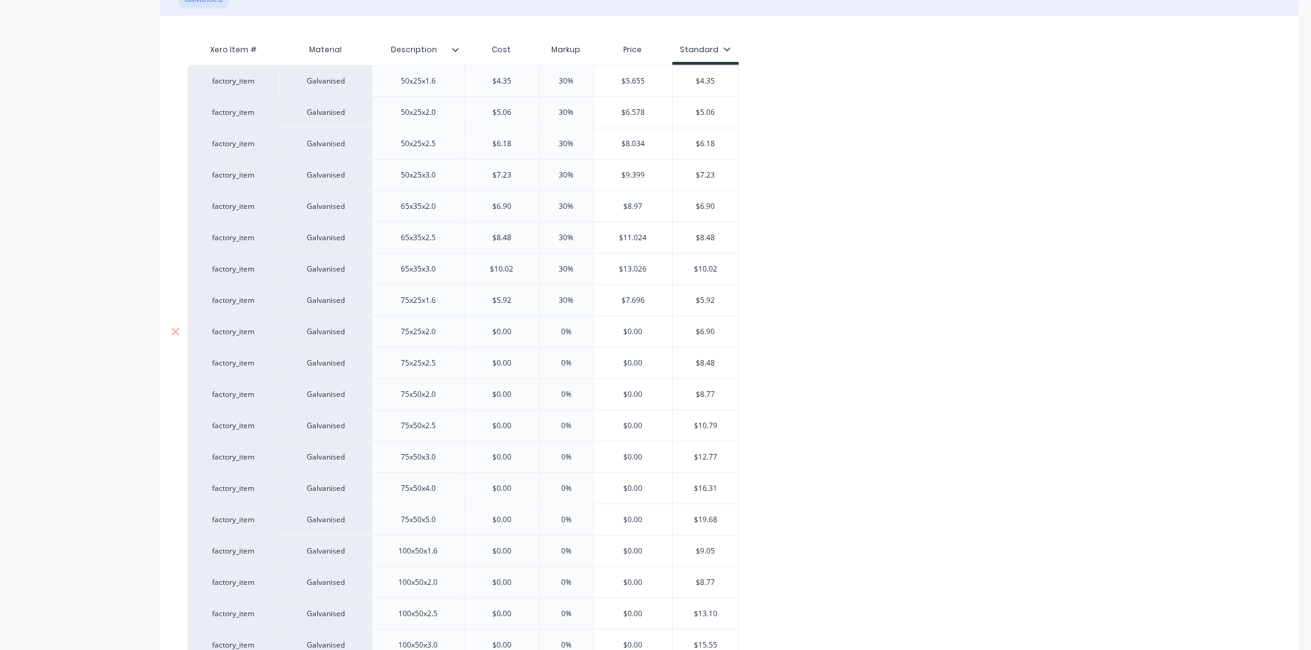
drag, startPoint x: 524, startPoint y: 330, endPoint x: 467, endPoint y: 328, distance: 56.6
click at [467, 328] on input "$0.00" at bounding box center [502, 331] width 74 height 11
type textarea "x"
type input "6."
type textarea "x"
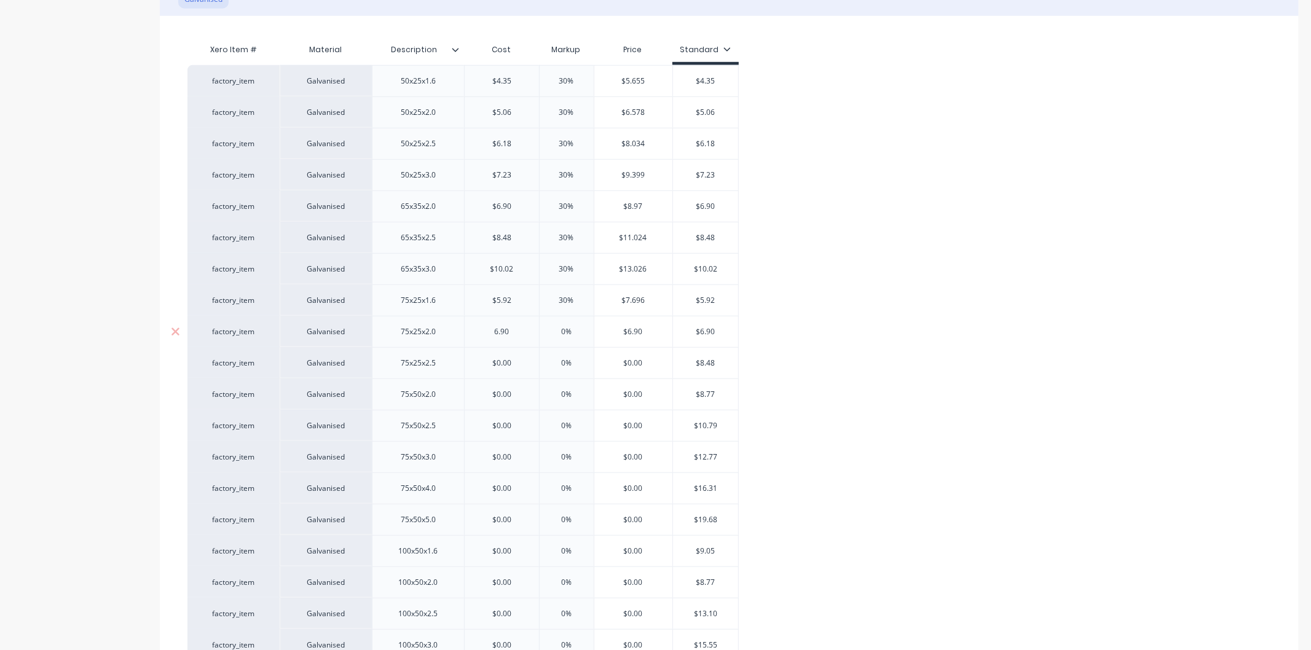
type input "6.90"
drag, startPoint x: 582, startPoint y: 330, endPoint x: 552, endPoint y: 329, distance: 29.5
click at [552, 329] on input "0%" at bounding box center [566, 331] width 61 height 11
type input "3"
type textarea "x"
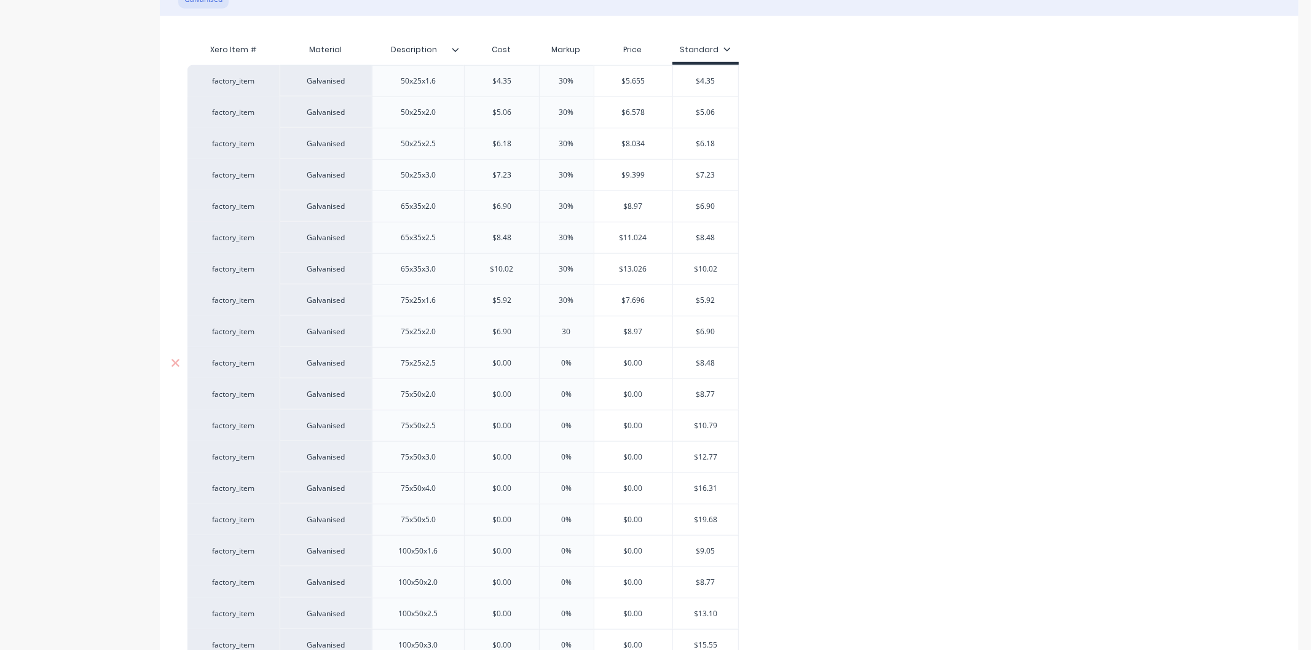
type input "30"
type input "$0.00"
drag, startPoint x: 523, startPoint y: 366, endPoint x: 469, endPoint y: 363, distance: 53.6
click at [469, 363] on input "$0.00" at bounding box center [502, 363] width 74 height 11
type textarea "x"
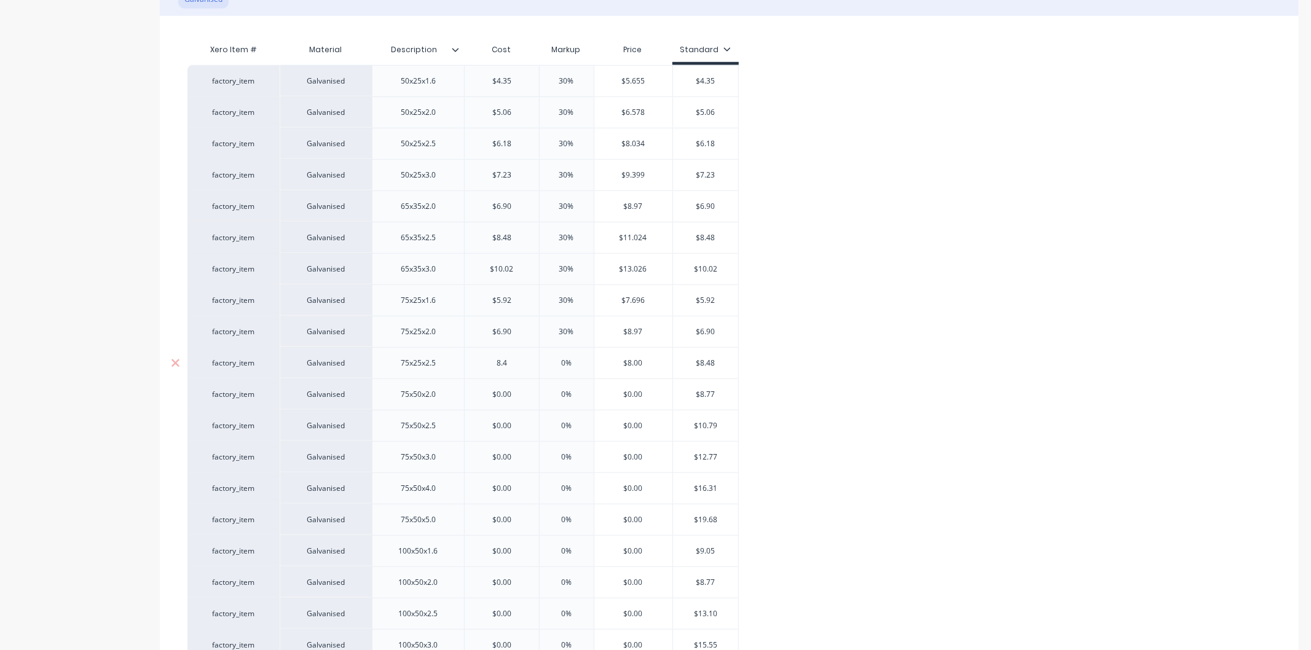
type input "8.48"
type textarea "x"
type input "8.48"
drag, startPoint x: 580, startPoint y: 366, endPoint x: 541, endPoint y: 365, distance: 39.3
click at [541, 365] on input "0%" at bounding box center [566, 363] width 61 height 11
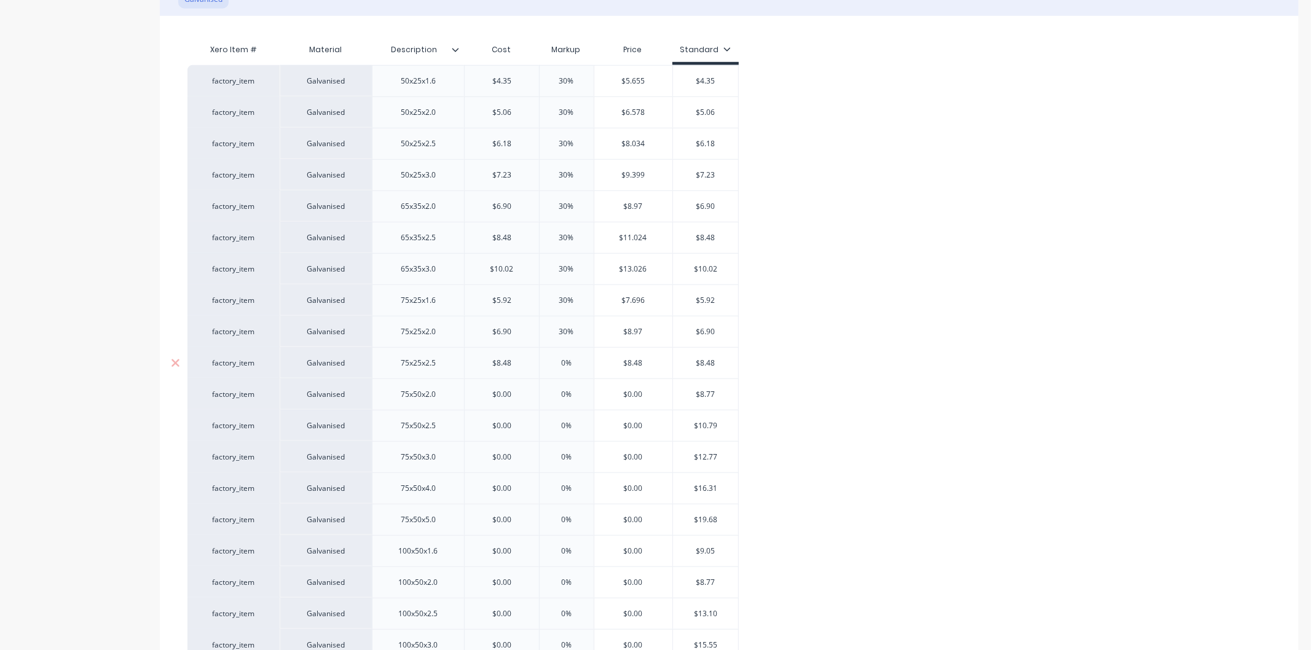
type input "3"
type textarea "x"
type input "30"
type input "$0.00"
drag, startPoint x: 521, startPoint y: 394, endPoint x: 474, endPoint y: 396, distance: 47.4
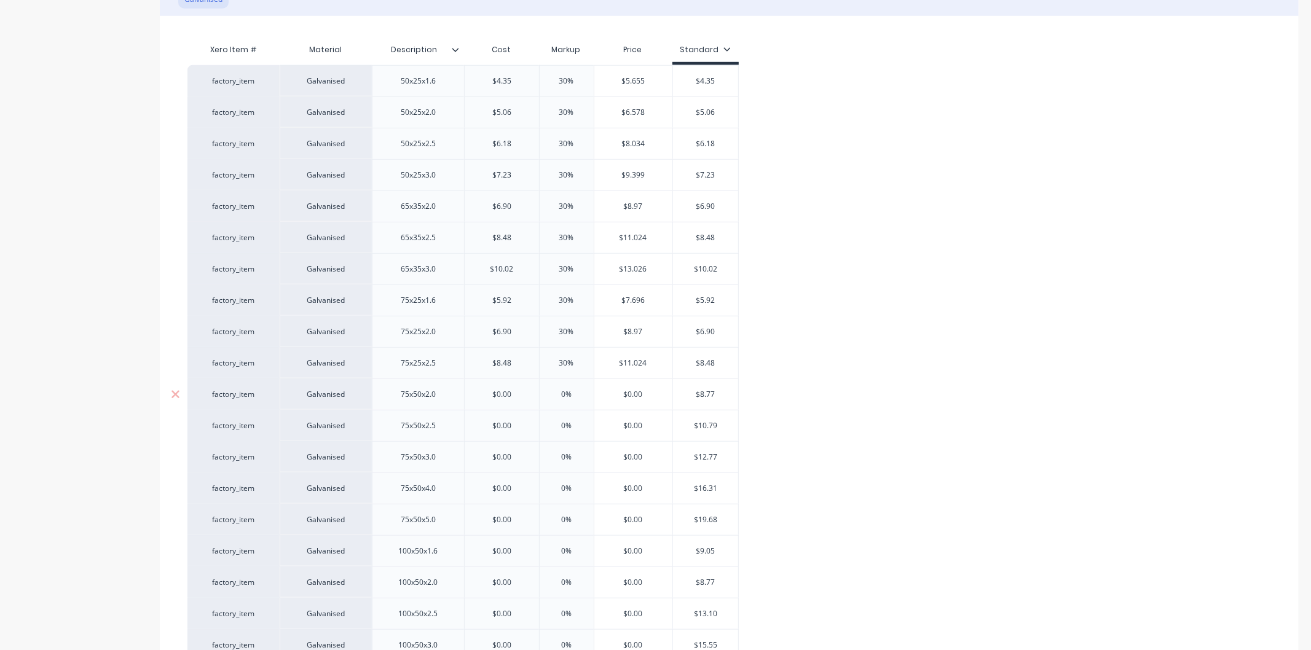
click at [474, 396] on input "$0.00" at bounding box center [502, 394] width 74 height 11
type textarea "x"
type input "8."
type textarea "x"
type input "8.77"
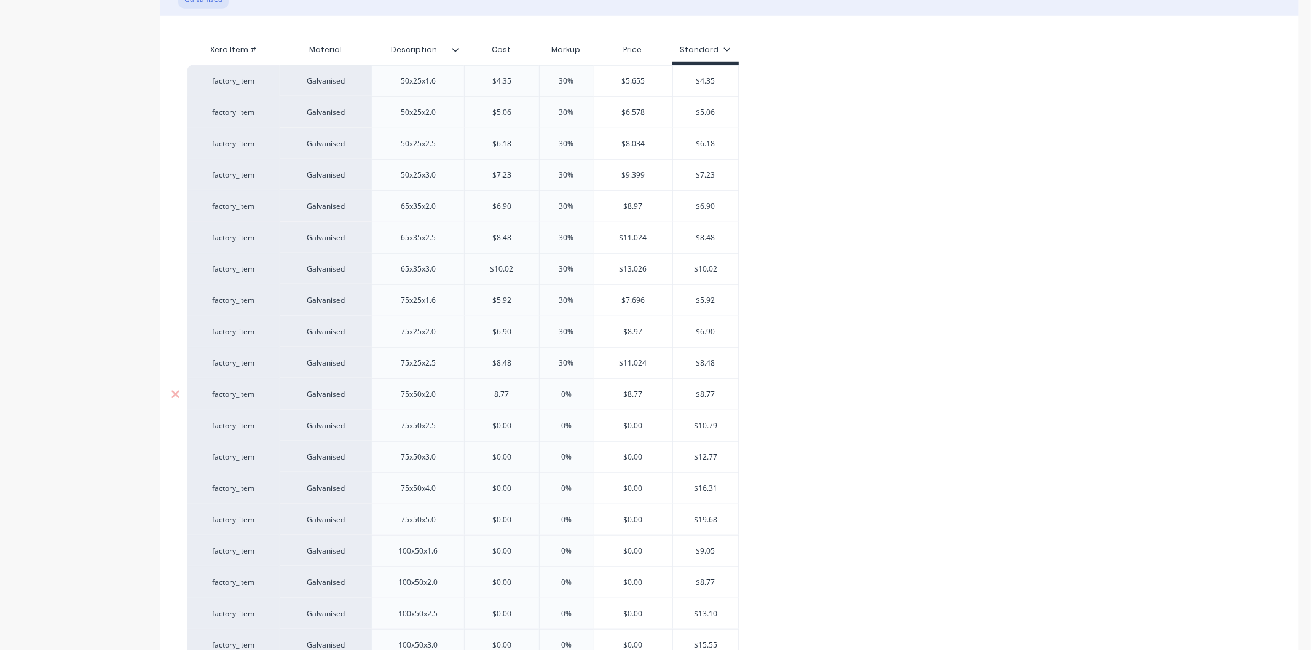
type textarea "x"
type input "8.77"
type input "0%"
drag, startPoint x: 583, startPoint y: 395, endPoint x: 521, endPoint y: 398, distance: 62.2
click at [521, 398] on div "factory_item Galvanised 75x50x2.0 $8.77 8.77 0% 0% $8.77 $8.77" at bounding box center [463, 394] width 551 height 31
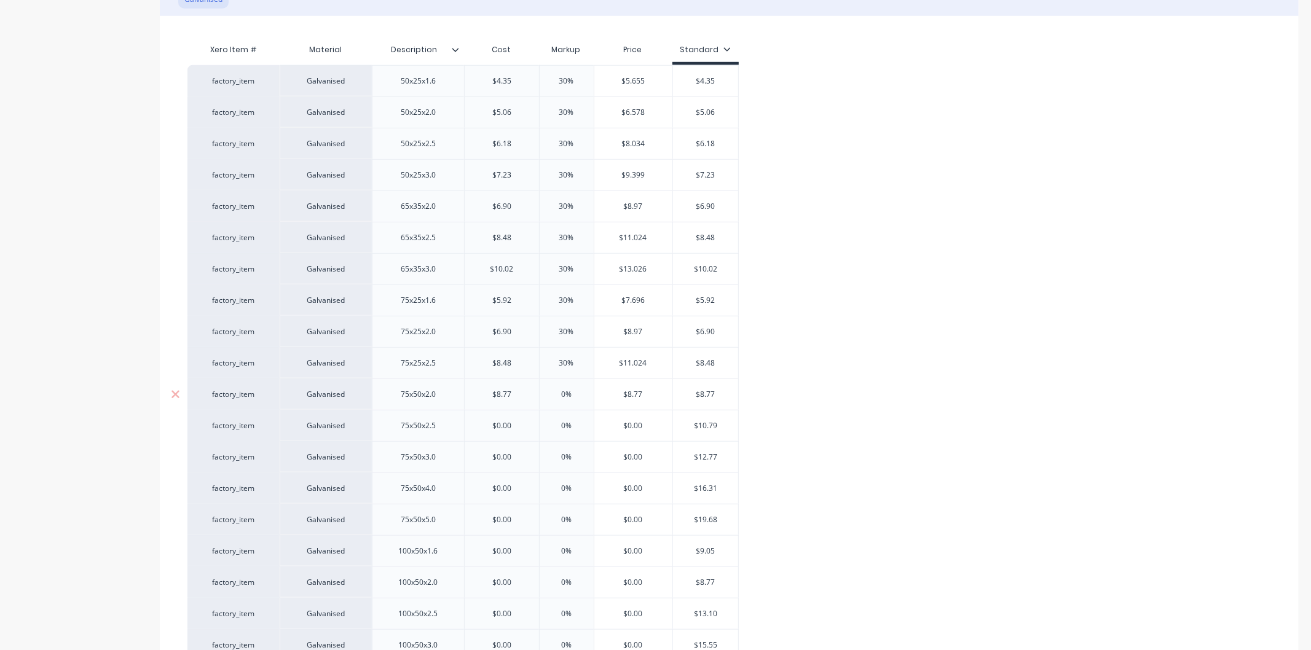
type textarea "x"
type input "30"
type textarea "x"
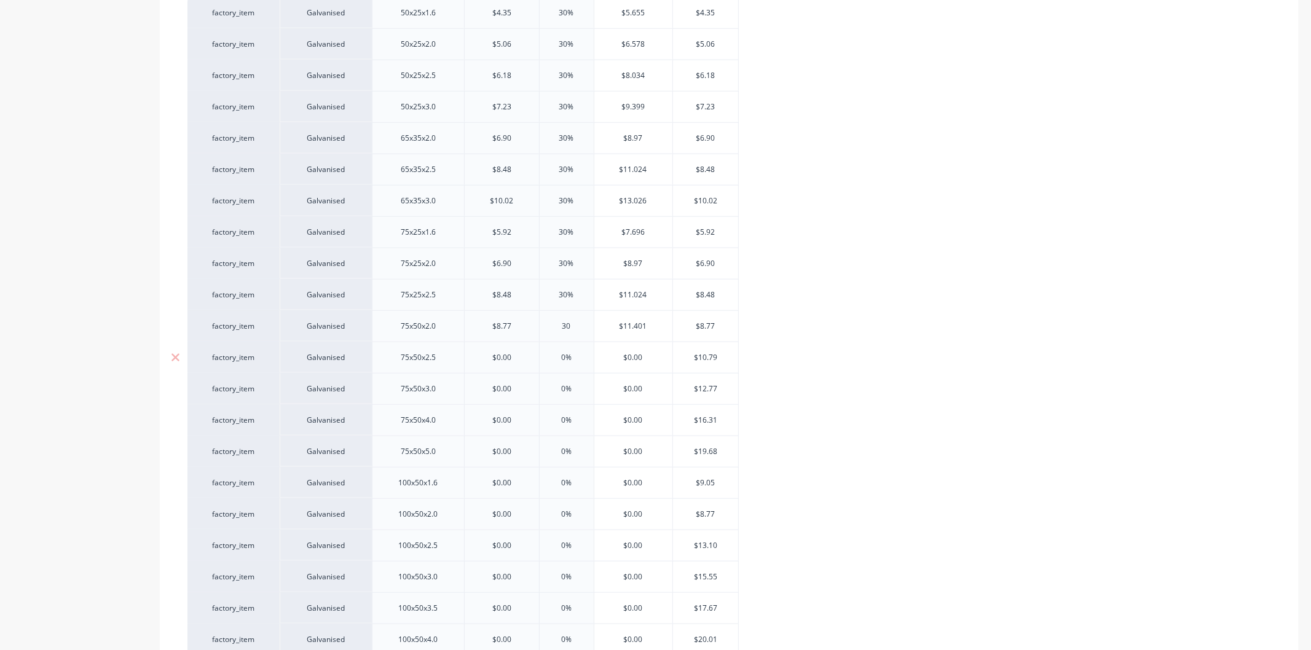
type input "30"
type input "$0.00"
drag, startPoint x: 518, startPoint y: 361, endPoint x: 475, endPoint y: 361, distance: 43.6
click at [475, 361] on input "$0.00" at bounding box center [502, 357] width 74 height 11
type textarea "x"
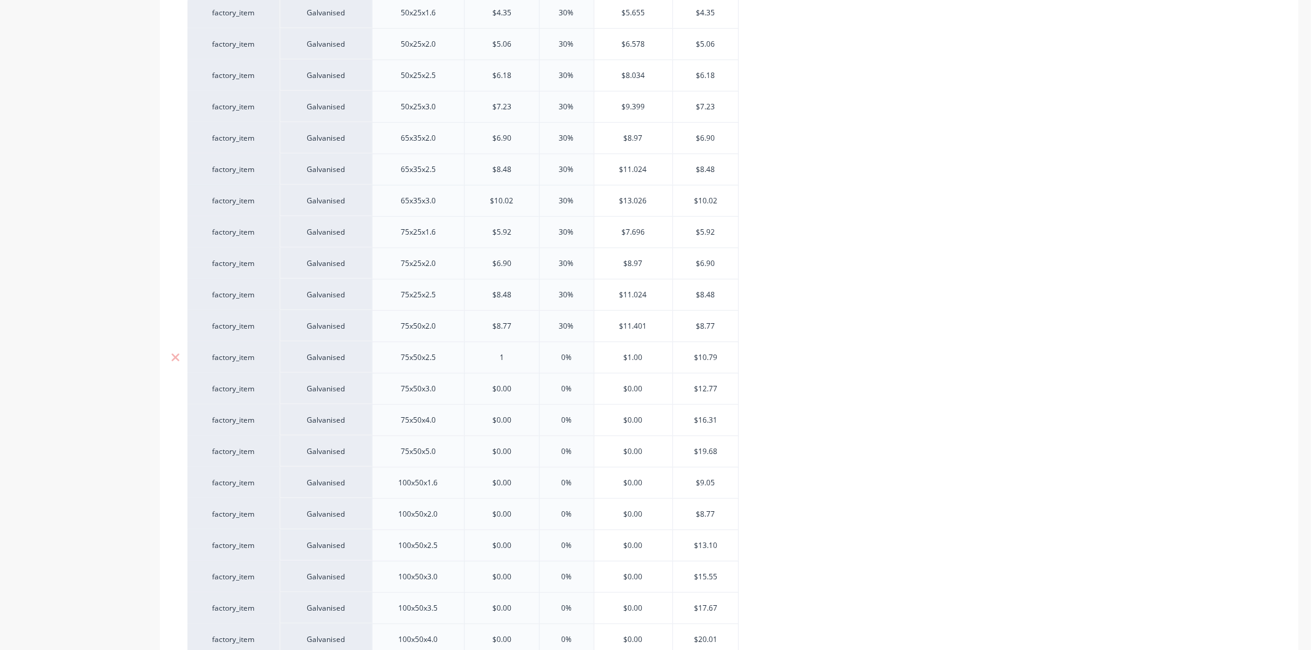
type input "10"
type textarea "x"
type input "10."
type textarea "x"
type input "10.7"
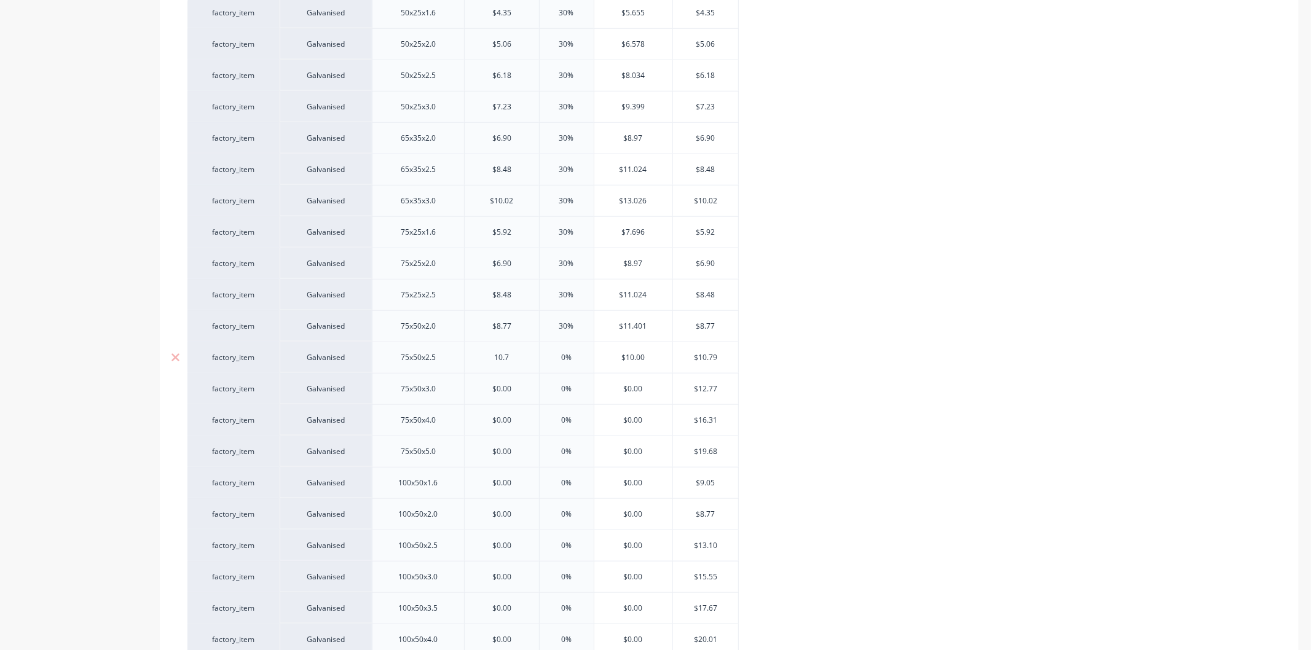
type textarea "x"
type input "10.79"
drag, startPoint x: 586, startPoint y: 358, endPoint x: 550, endPoint y: 358, distance: 36.3
click at [551, 358] on input "0%" at bounding box center [566, 357] width 61 height 11
type input "30"
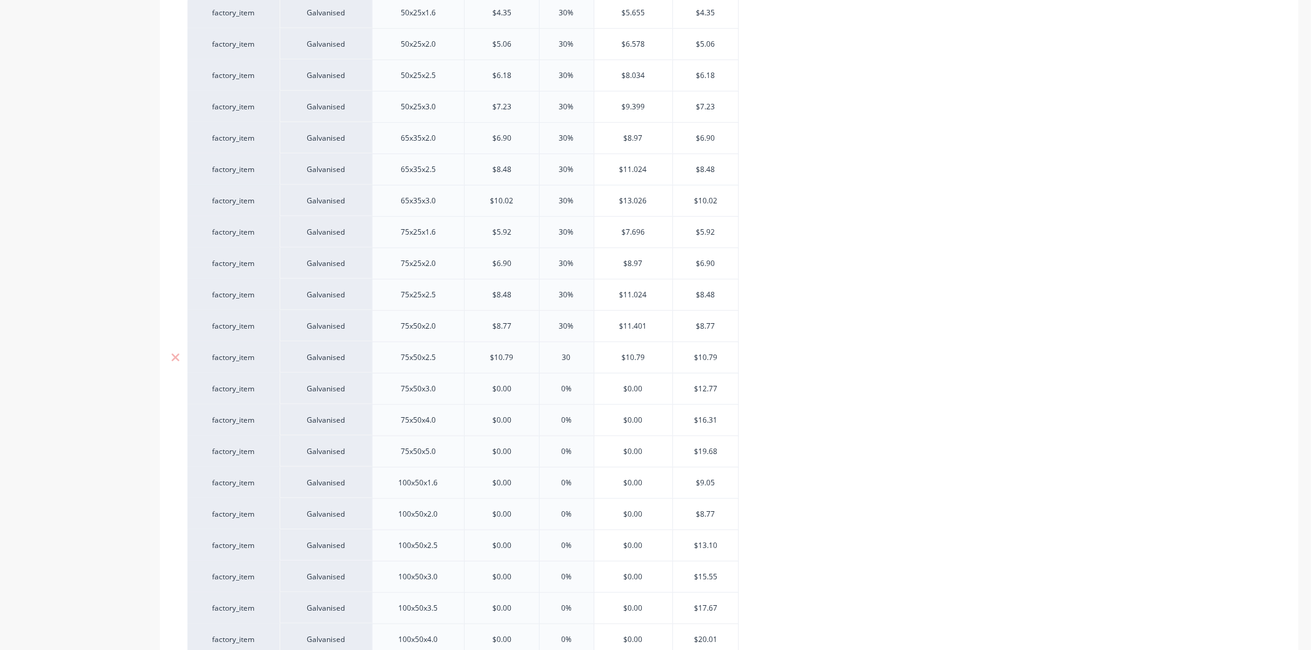
type textarea "x"
type input "30"
drag, startPoint x: 515, startPoint y: 388, endPoint x: 484, endPoint y: 389, distance: 30.1
click at [484, 389] on input "$0.00" at bounding box center [502, 389] width 74 height 11
type input "12"
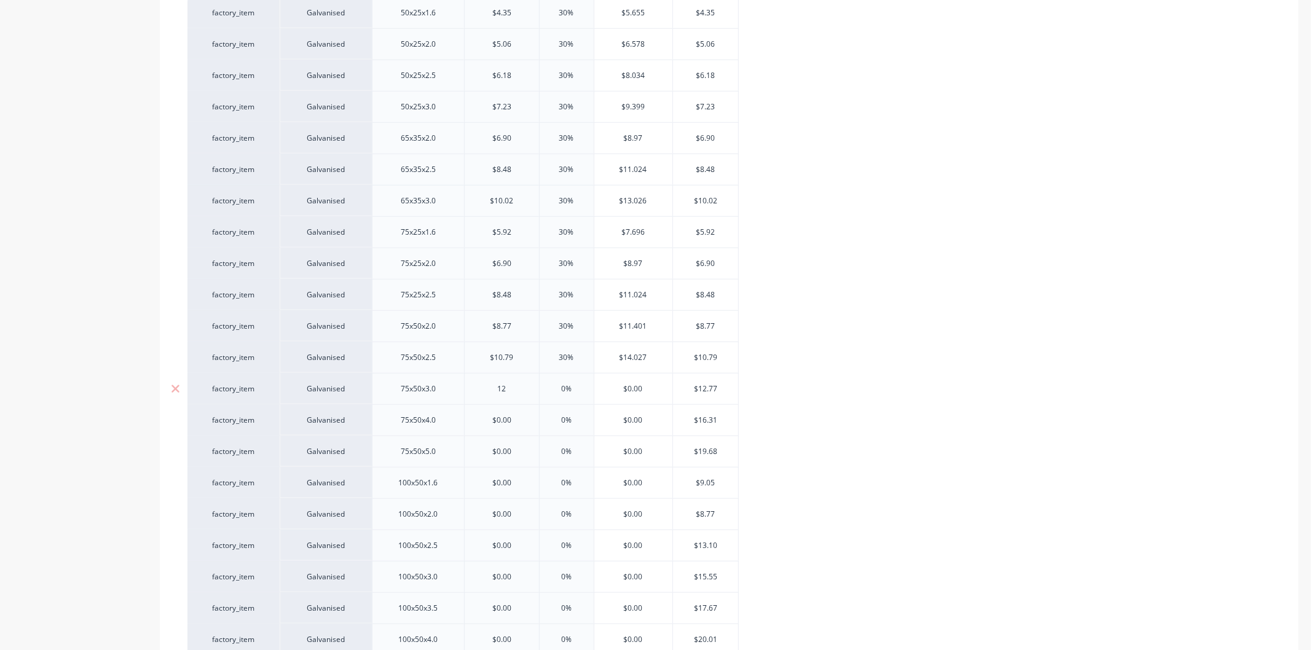
type textarea "x"
type input "12."
type textarea "x"
type input "12.77"
type textarea "x"
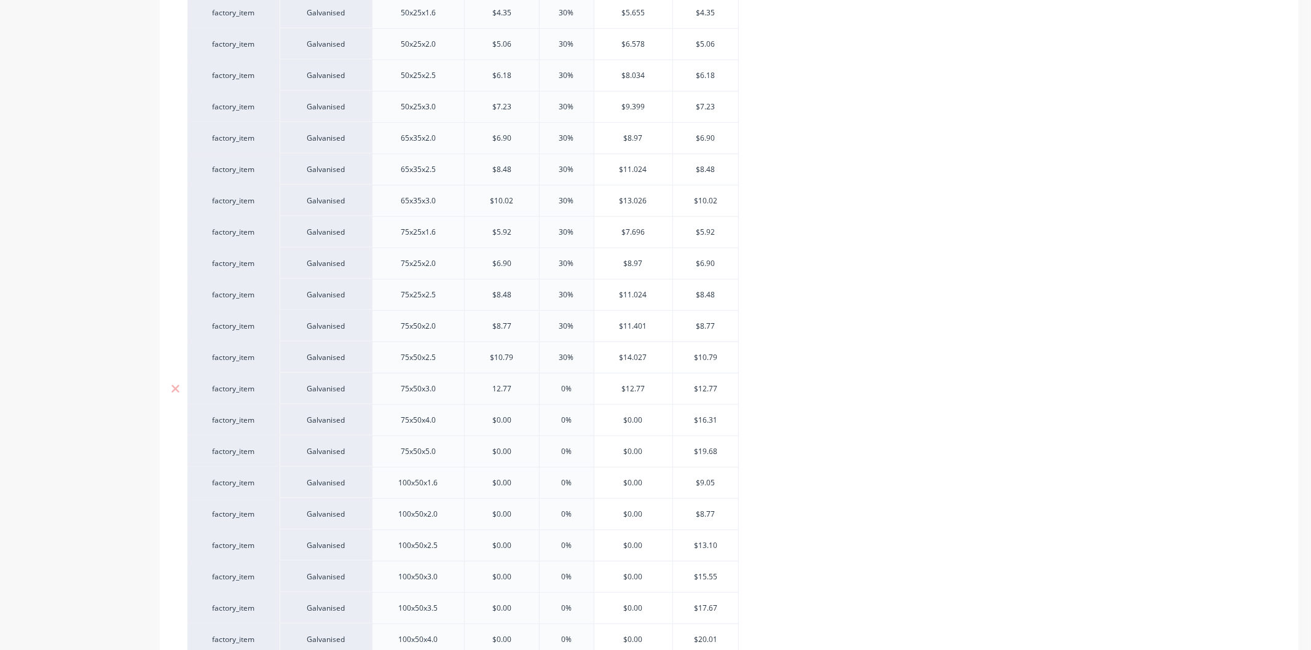
type input "12.77"
drag, startPoint x: 582, startPoint y: 387, endPoint x: 539, endPoint y: 376, distance: 45.0
click at [539, 381] on div "0% 0%" at bounding box center [566, 389] width 61 height 31
type input "30"
type textarea "x"
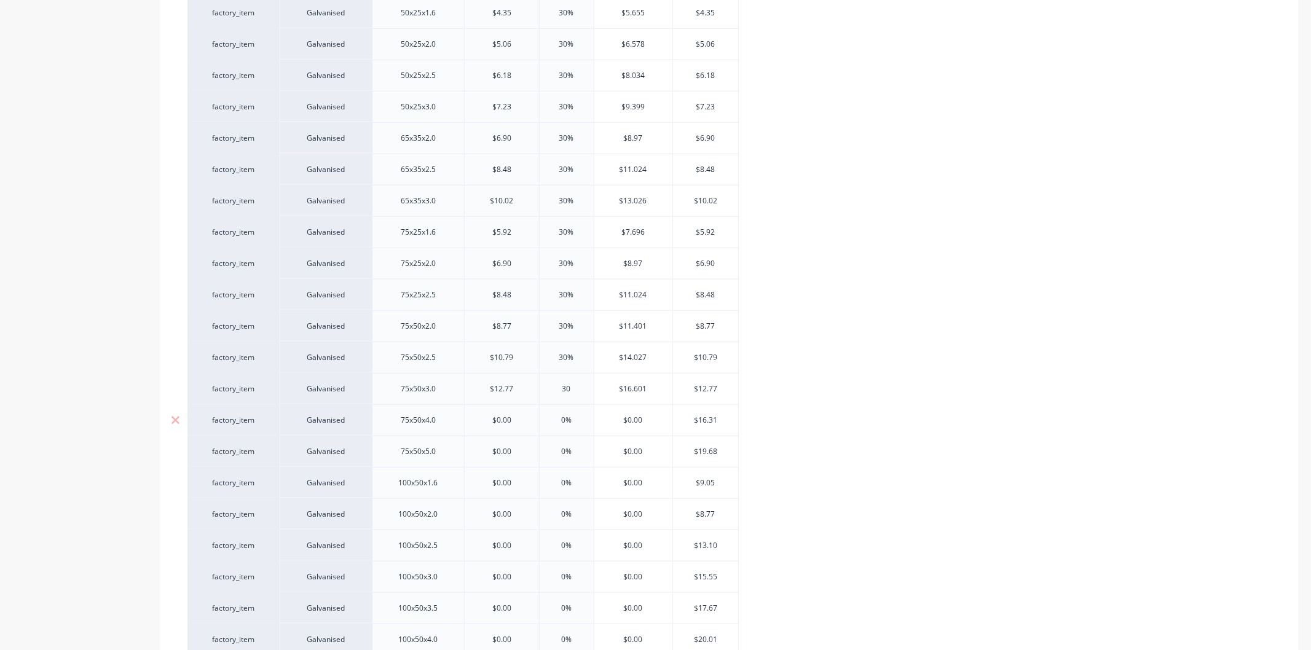
type input "30"
type input "$0.00"
drag, startPoint x: 523, startPoint y: 421, endPoint x: 483, endPoint y: 421, distance: 40.6
click at [483, 421] on input "$0.00" at bounding box center [502, 420] width 74 height 11
